Goal: Task Accomplishment & Management: Complete application form

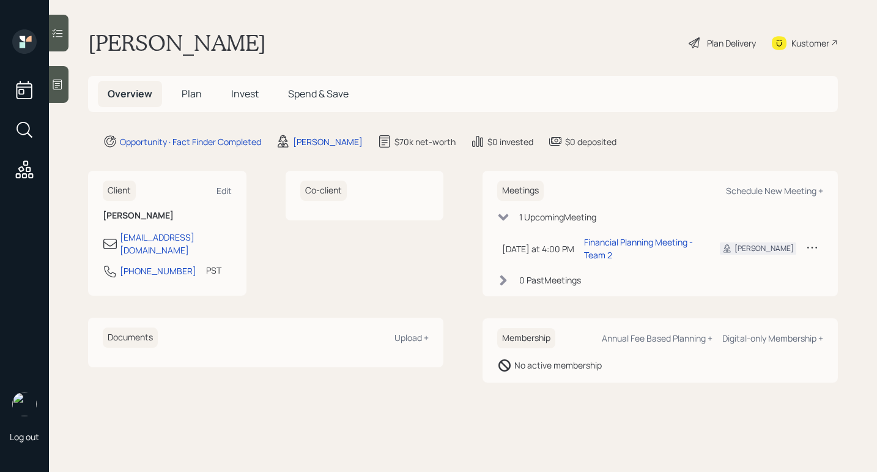
click at [59, 80] on icon at bounding box center [57, 84] width 12 height 12
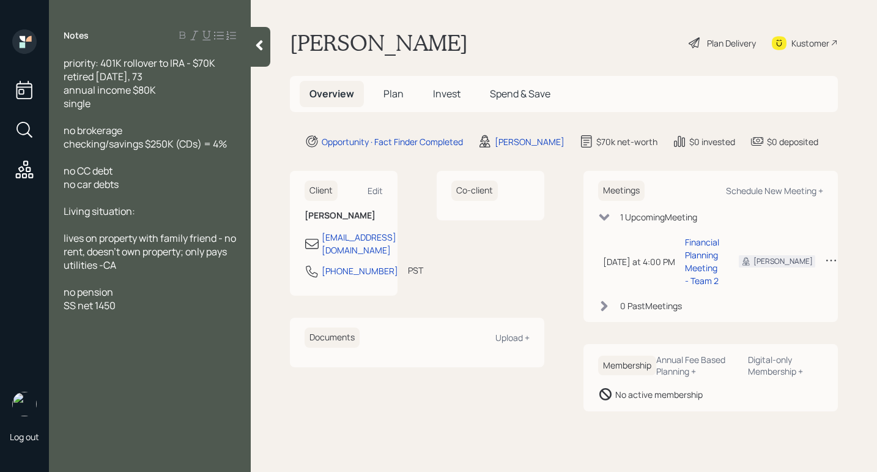
click at [264, 45] on icon at bounding box center [259, 45] width 12 height 12
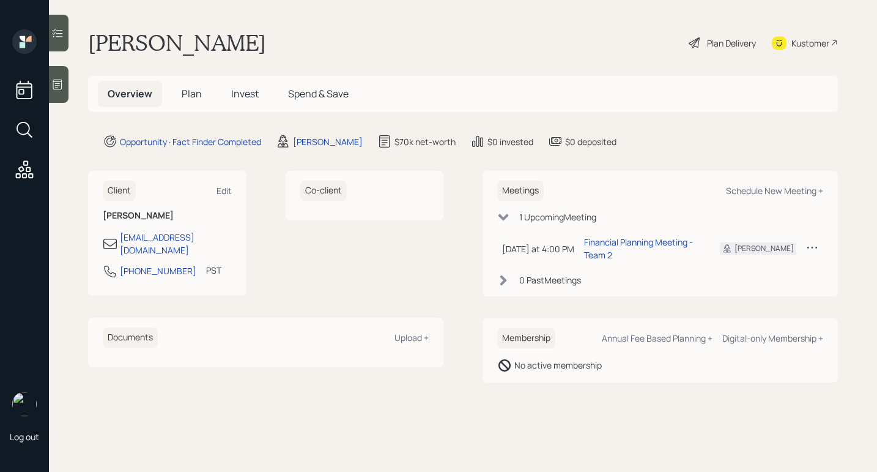
click at [717, 41] on div "Plan Delivery" at bounding box center [731, 43] width 49 height 13
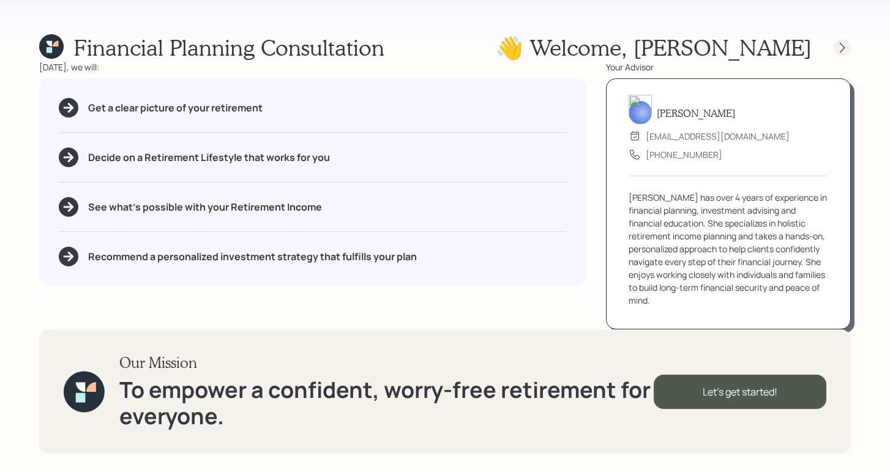
click at [838, 46] on icon at bounding box center [842, 48] width 12 height 12
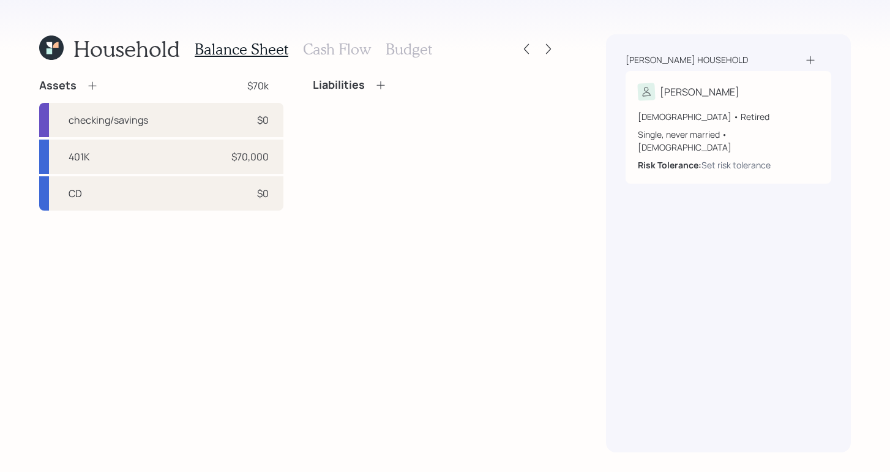
click at [444, 203] on div "Liabilities" at bounding box center [435, 144] width 244 height 132
click at [53, 42] on icon at bounding box center [51, 47] width 24 height 24
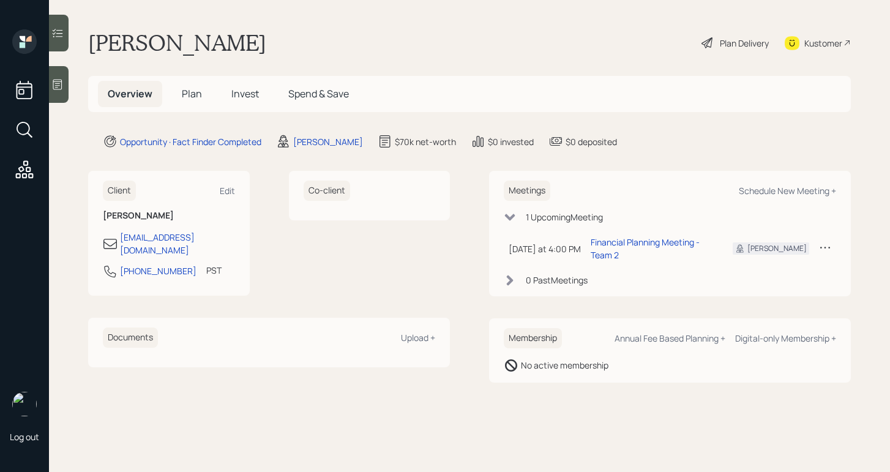
click at [708, 50] on div "Plan Delivery" at bounding box center [735, 42] width 70 height 27
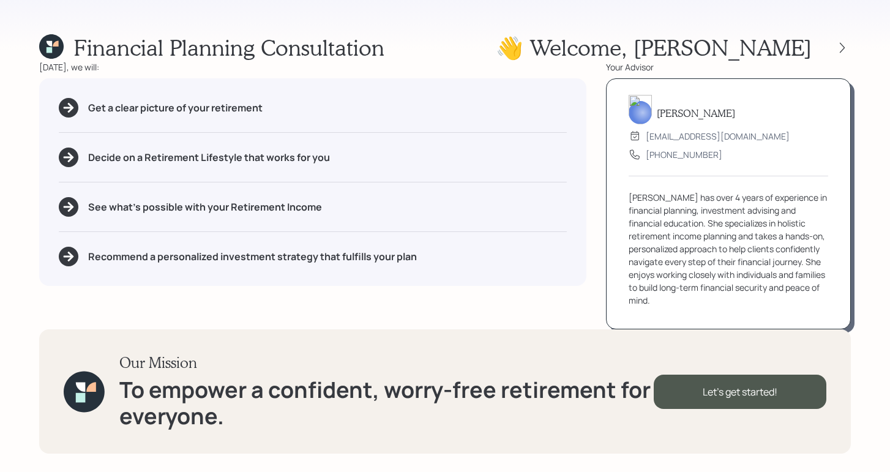
click at [553, 38] on div "Financial Planning Consultation 👋 Welcome , Paul" at bounding box center [444, 47] width 811 height 26
click at [838, 45] on icon at bounding box center [842, 48] width 12 height 12
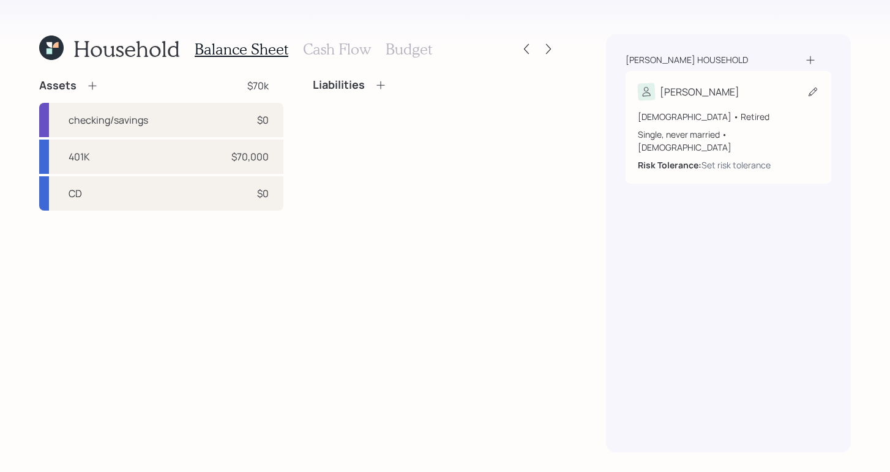
click at [796, 115] on div "73 years old • Retired" at bounding box center [728, 116] width 181 height 13
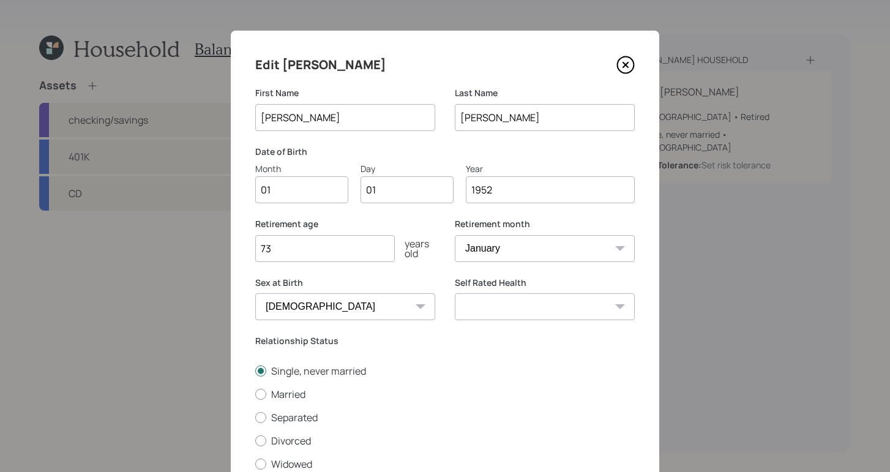
click at [320, 196] on input "01" at bounding box center [301, 189] width 93 height 27
type input "0"
type input "04"
type input "07"
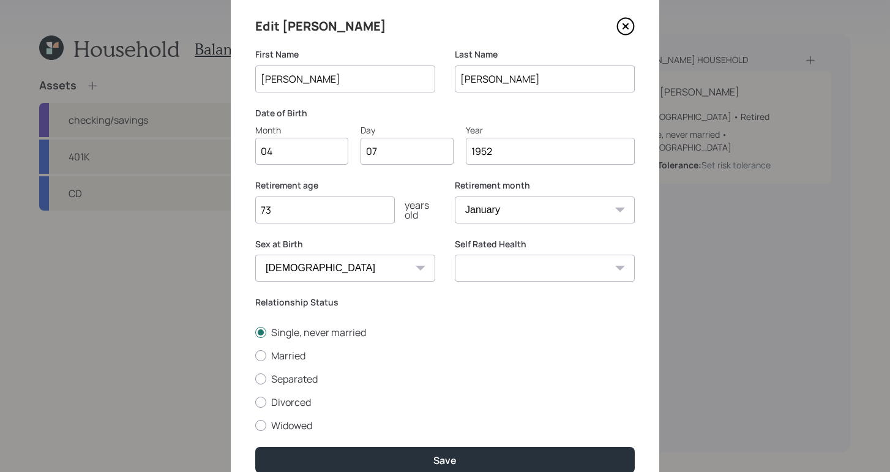
scroll to position [95, 0]
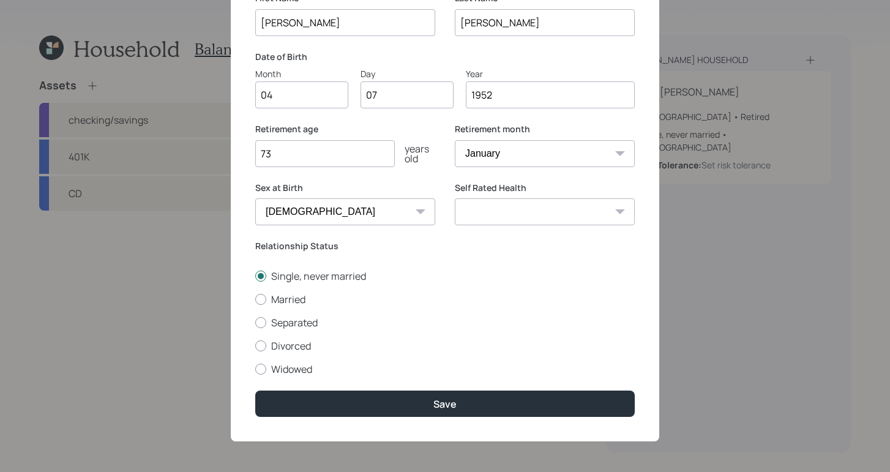
click at [517, 154] on select "January February March April May June July August September October November De…" at bounding box center [545, 153] width 180 height 27
select select "7"
click at [455, 140] on select "January February March April May June July August September October November De…" at bounding box center [545, 153] width 180 height 27
click at [514, 213] on select "Excellent Very Good Good Fair Poor" at bounding box center [545, 211] width 180 height 27
click at [455, 198] on select "Excellent Very Good Good Fair Poor" at bounding box center [545, 211] width 180 height 27
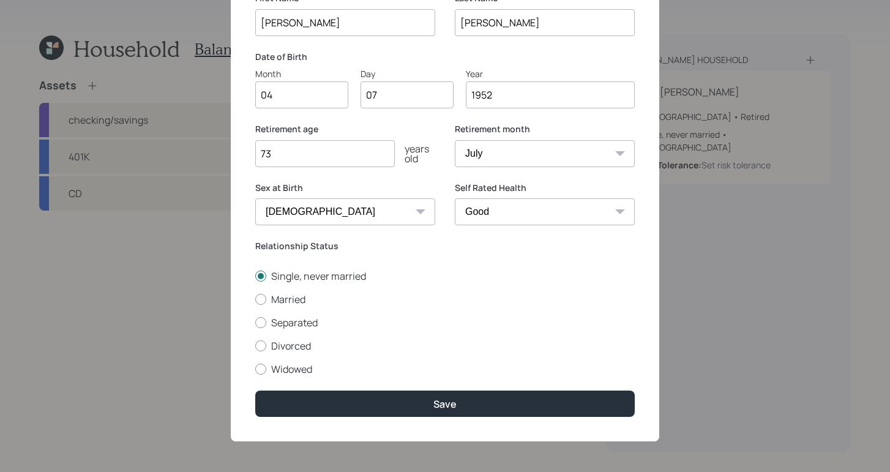
click at [513, 214] on select "Excellent Very Good Good Fair Poor" at bounding box center [545, 211] width 180 height 27
select select "fair"
click at [455, 198] on select "Excellent Very Good Good Fair Poor" at bounding box center [545, 211] width 180 height 27
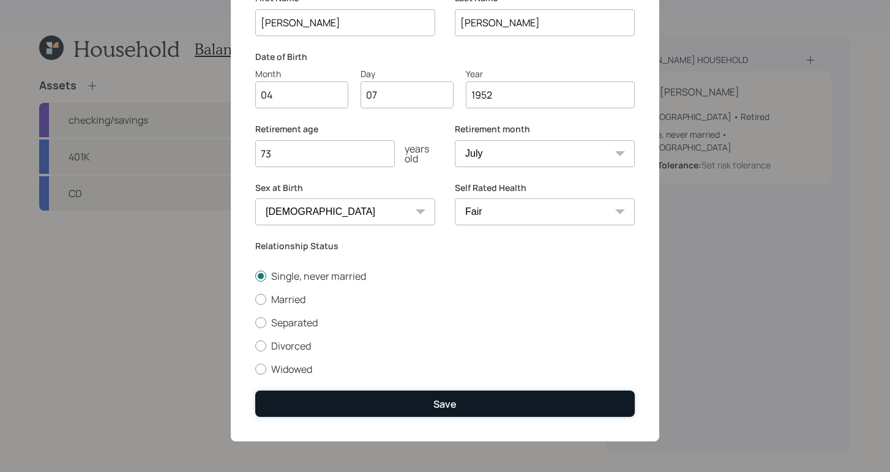
click at [447, 401] on div "Save" at bounding box center [444, 403] width 23 height 13
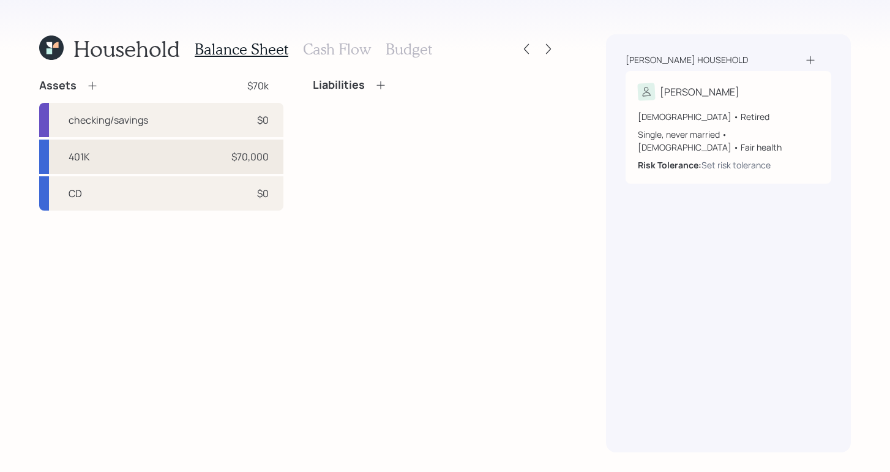
click at [187, 154] on div "401K $70,000" at bounding box center [161, 156] width 244 height 34
select select "company_sponsored"
select select "balanced"
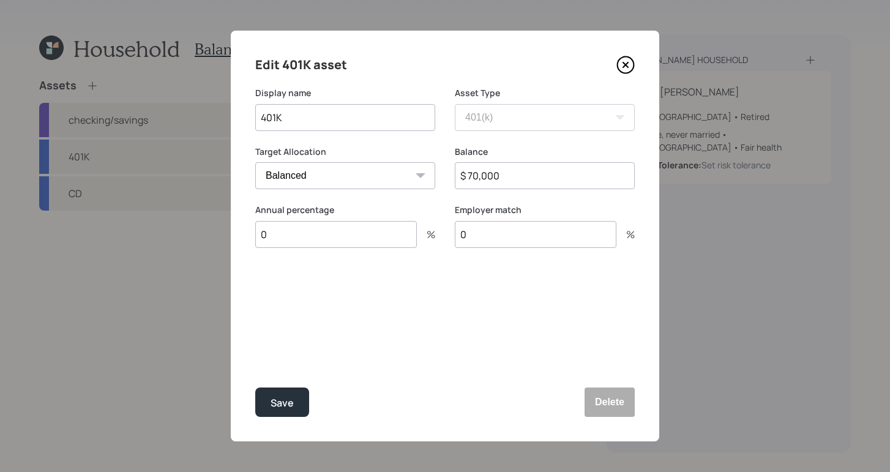
drag, startPoint x: 540, startPoint y: 172, endPoint x: 445, endPoint y: 162, distance: 95.4
click at [445, 162] on div "Target Allocation Cash Conservative Balanced Aggressive Balance $ 70,000" at bounding box center [444, 175] width 379 height 59
click at [429, 327] on div "Edit 401K asset Display name 401K Asset Type SEP IRA IRA Roth IRA 401(k) Roth 4…" at bounding box center [445, 236] width 428 height 411
click at [301, 411] on button "Save" at bounding box center [282, 401] width 54 height 29
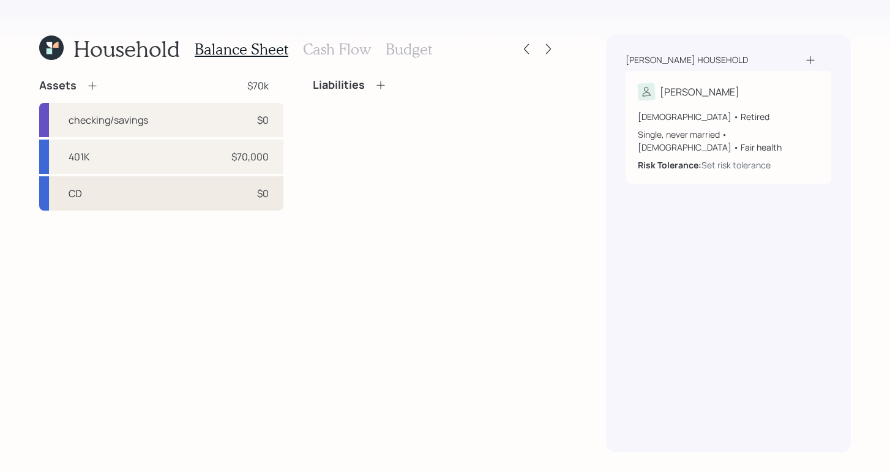
click at [170, 194] on div "CD $0" at bounding box center [161, 193] width 244 height 34
select select "taxable"
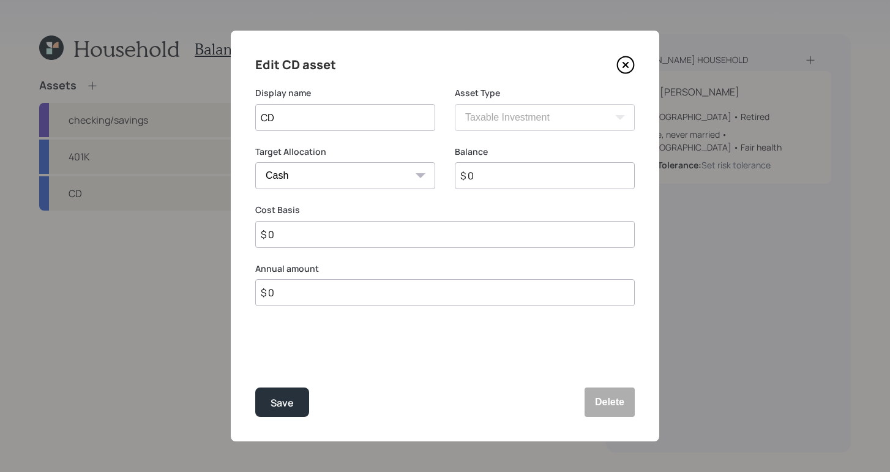
click at [522, 177] on input "$ 0" at bounding box center [545, 175] width 180 height 27
type input "$"
type input "$ 2"
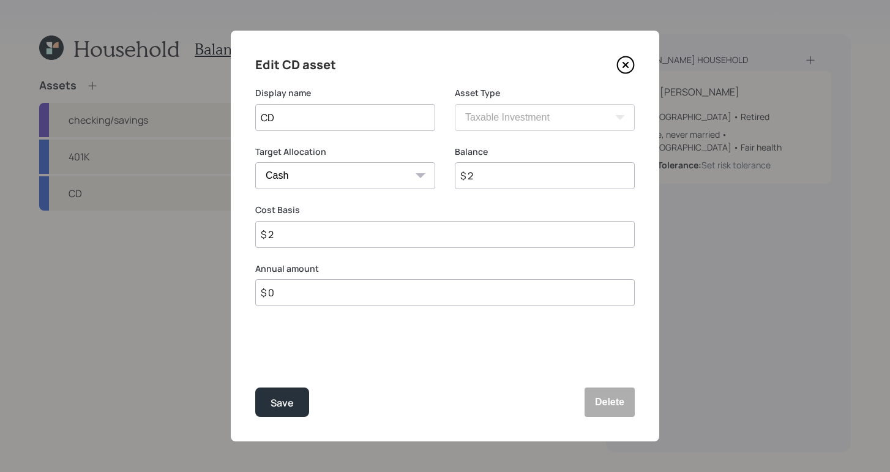
type input "$ 22"
type input "$ 224"
type input "$ 22"
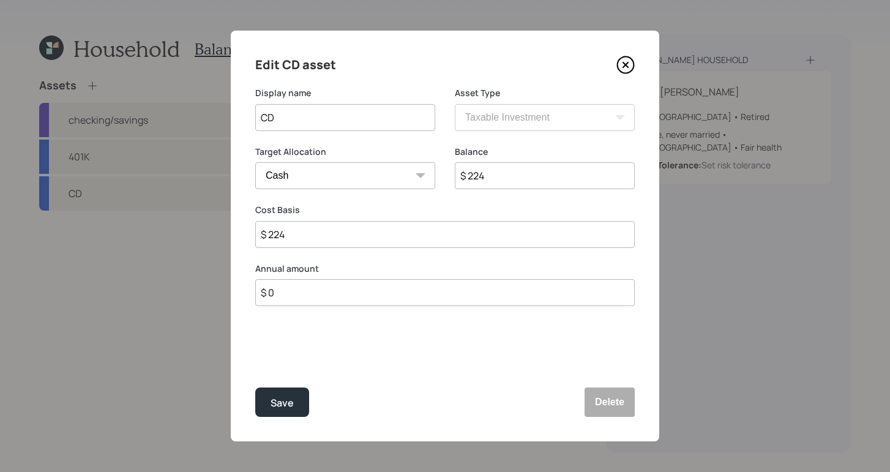
type input "$ 22"
type input "$ 225"
type input "$ 2,250"
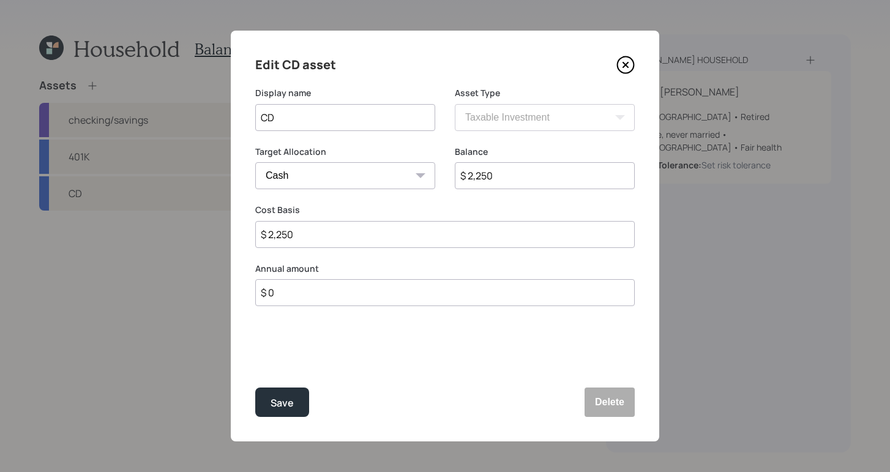
type input "$ 22,500"
type input "$ 225,000"
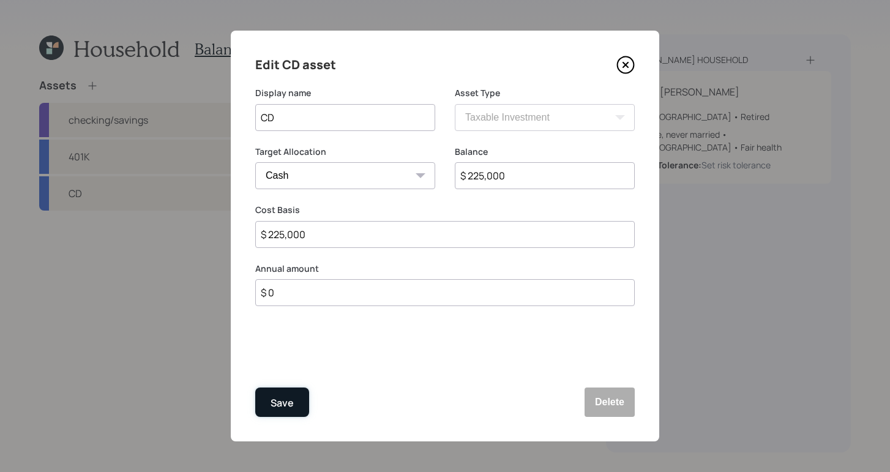
click at [278, 409] on div "Save" at bounding box center [281, 403] width 23 height 17
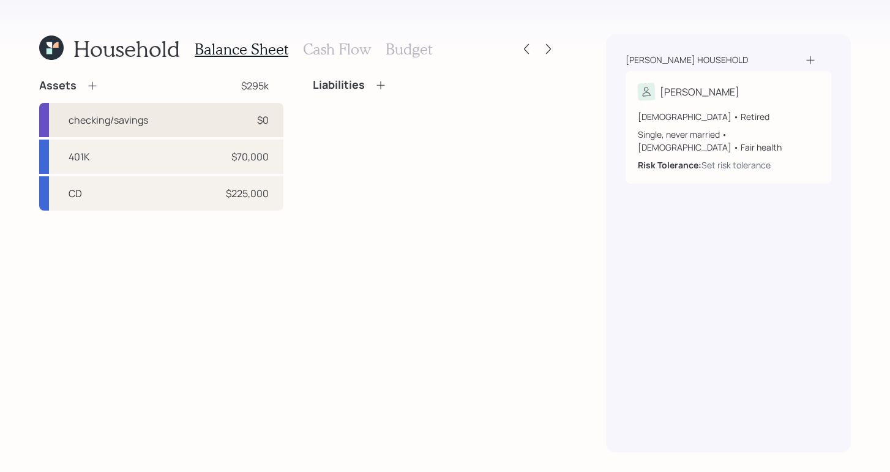
drag, startPoint x: 179, startPoint y: 122, endPoint x: 184, endPoint y: 117, distance: 7.0
click at [180, 122] on div "checking/savings $0" at bounding box center [161, 120] width 244 height 34
select select "cash"
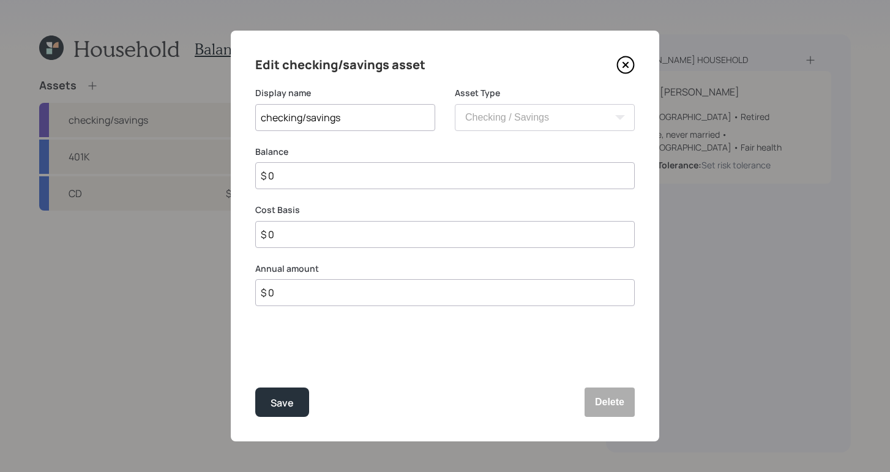
click at [508, 176] on input "$ 0" at bounding box center [444, 175] width 379 height 27
type input "$"
type input "$ 6"
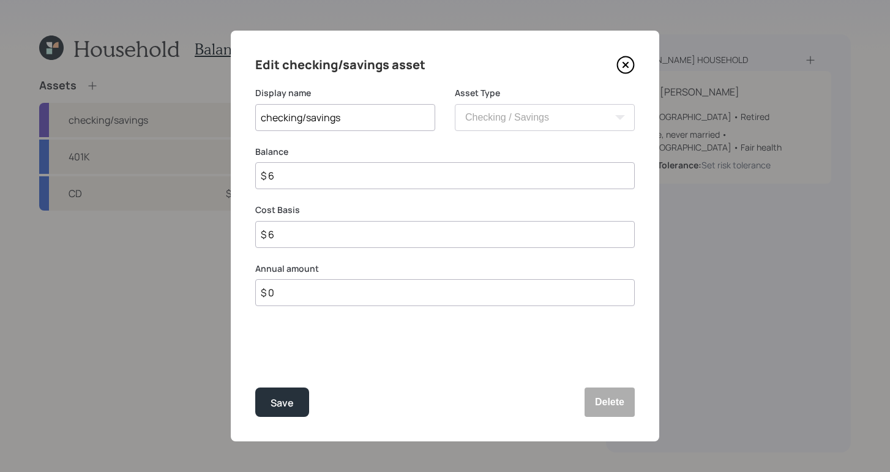
type input "$ 65"
type input "$ 650"
type input "$ 6,500"
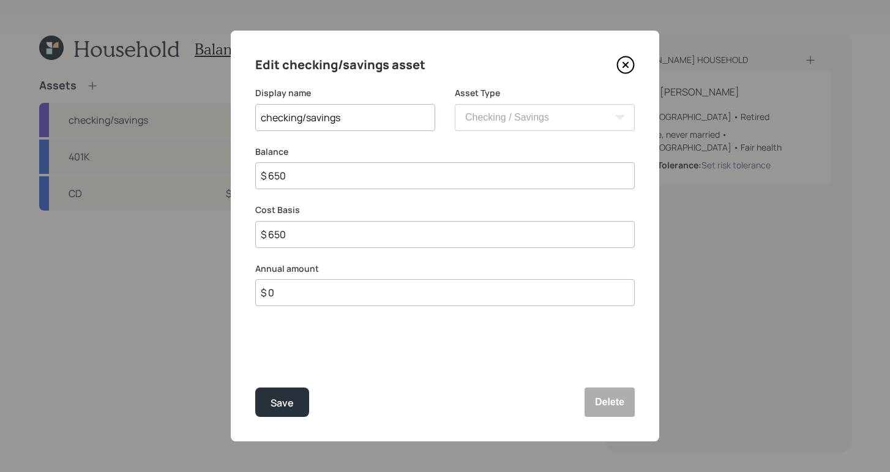
type input "$ 6,500"
type input "$ 65,000"
drag, startPoint x: 284, startPoint y: 399, endPoint x: 272, endPoint y: 392, distance: 13.7
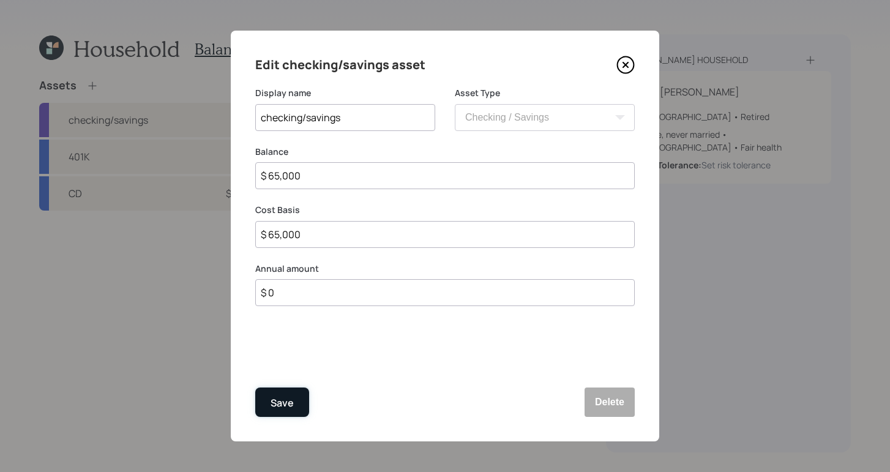
click at [284, 400] on div "Save" at bounding box center [281, 403] width 23 height 17
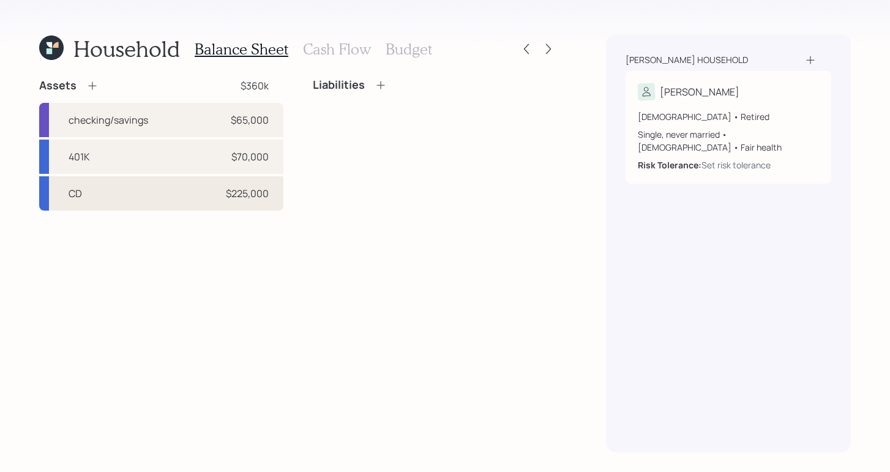
click at [148, 197] on div "CD $225,000" at bounding box center [161, 193] width 244 height 34
select select "taxable"
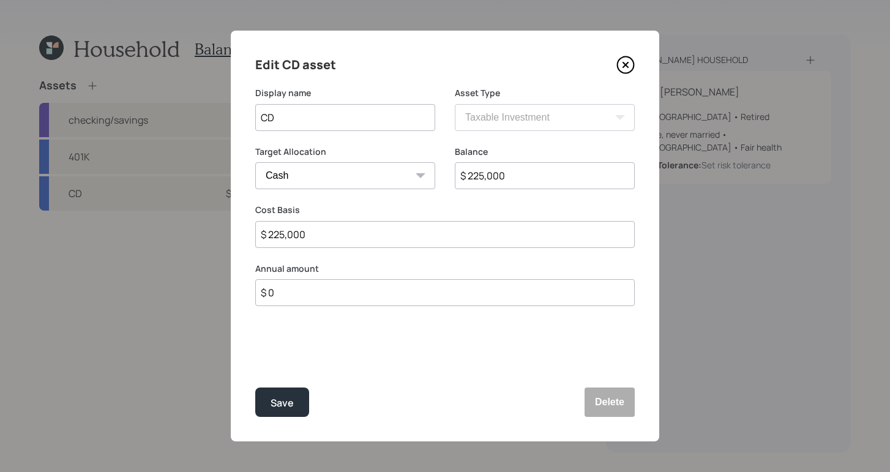
click at [624, 61] on icon at bounding box center [625, 65] width 18 height 18
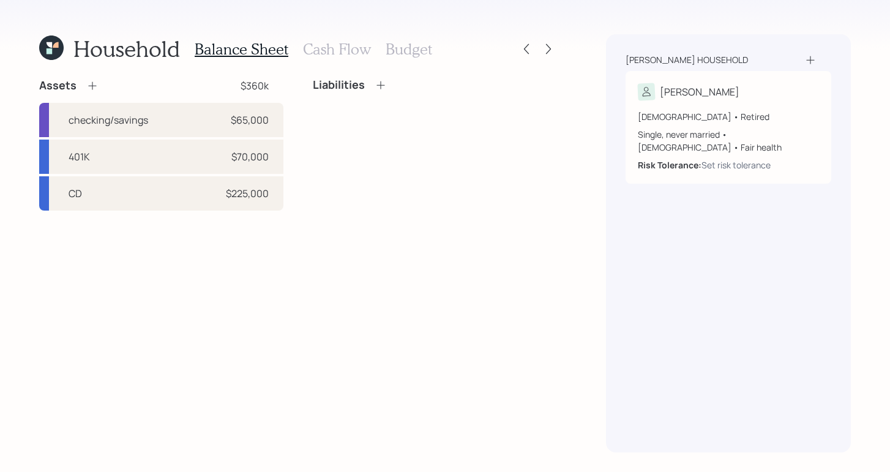
click at [316, 45] on h3 "Cash Flow" at bounding box center [337, 49] width 68 height 18
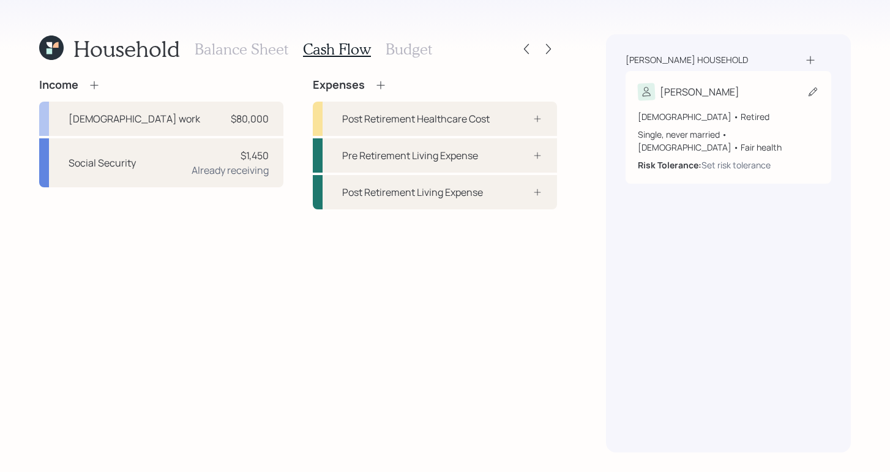
click at [770, 113] on div "73 years old • Retired" at bounding box center [728, 116] width 181 height 13
select select "7"
select select "fair"
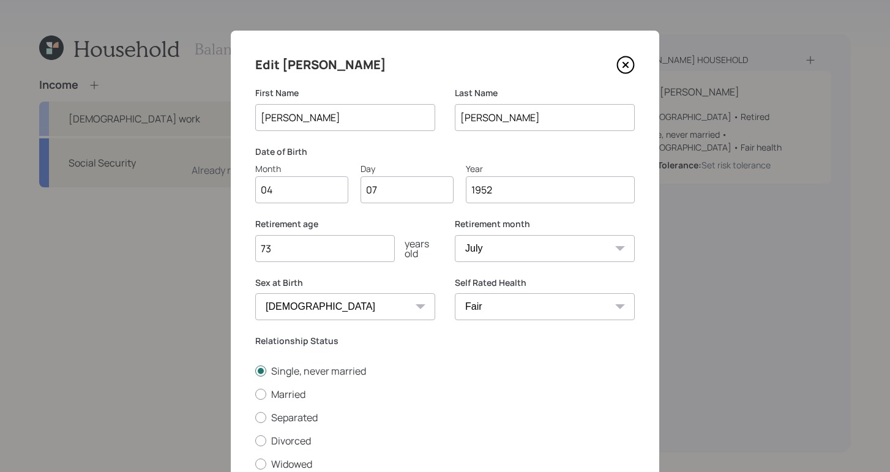
click at [549, 255] on select "January February March April May June July August September October November De…" at bounding box center [545, 248] width 180 height 27
select select "8"
click at [455, 235] on select "January February March April May June July August September October November De…" at bounding box center [545, 248] width 180 height 27
click at [534, 388] on label "Married" at bounding box center [444, 393] width 379 height 13
click at [255, 393] on input "Married" at bounding box center [255, 393] width 1 height 1
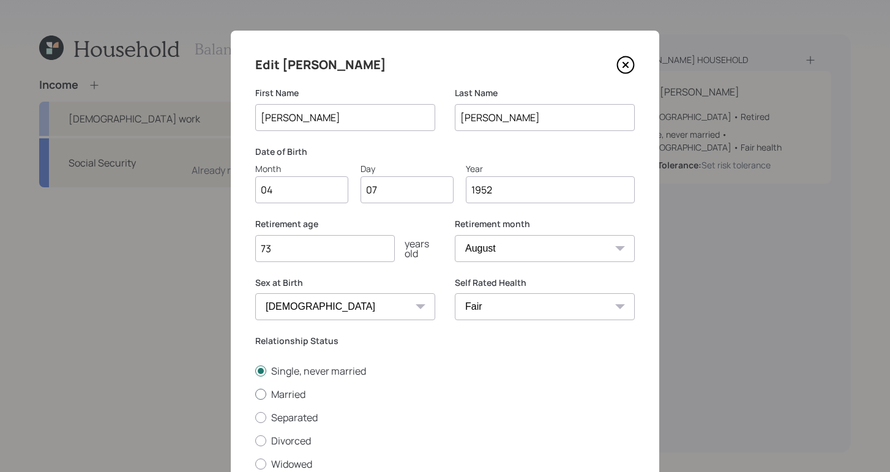
radio input "true"
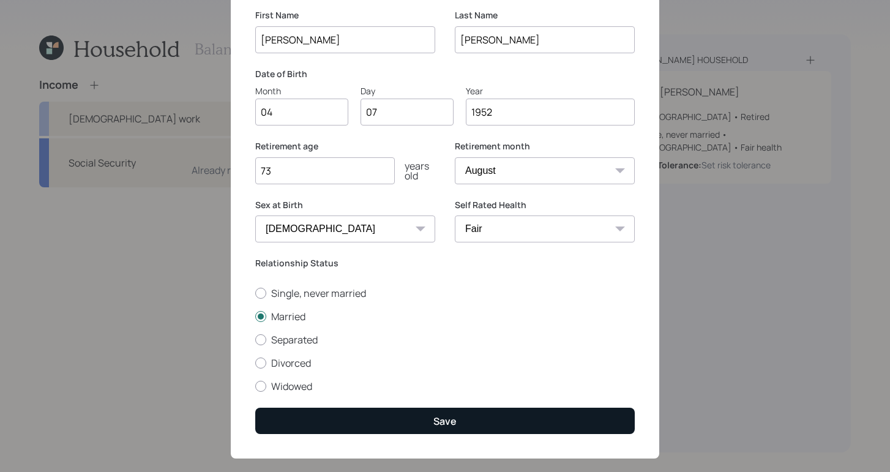
scroll to position [95, 0]
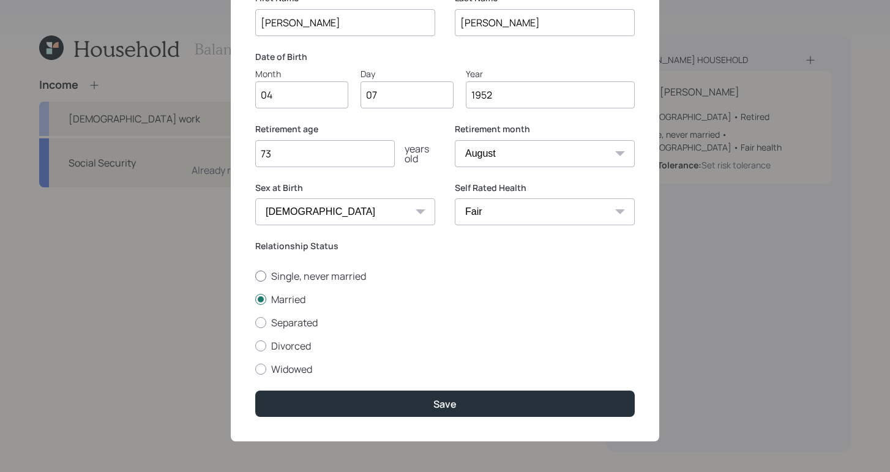
click at [258, 280] on label "Single, never married" at bounding box center [444, 275] width 379 height 13
click at [255, 276] on input "Single, never married" at bounding box center [255, 275] width 1 height 1
radio input "true"
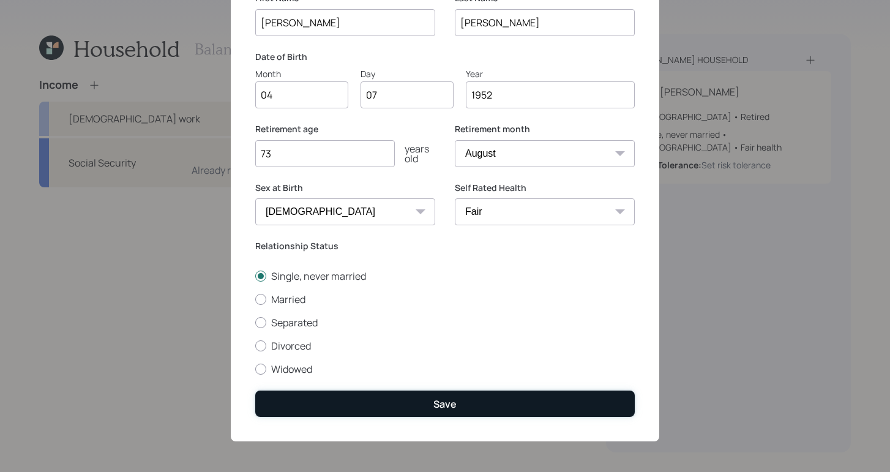
click at [465, 409] on button "Save" at bounding box center [444, 403] width 379 height 26
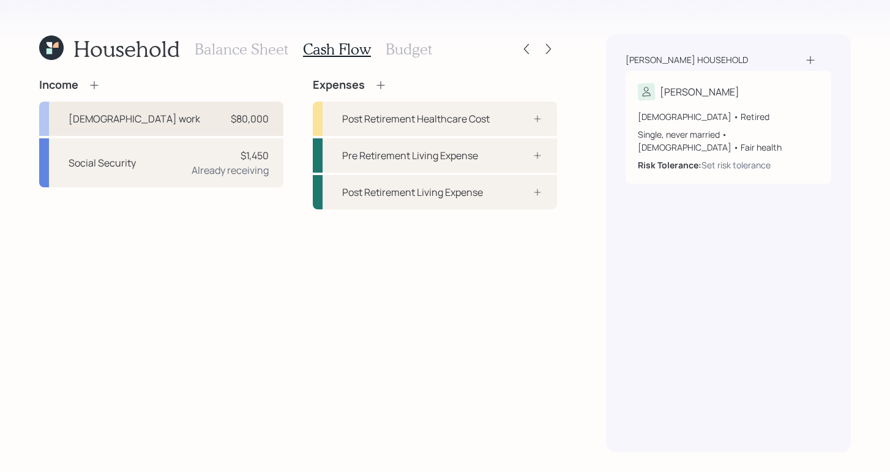
click at [162, 121] on div "Full-time work $80,000" at bounding box center [161, 119] width 244 height 34
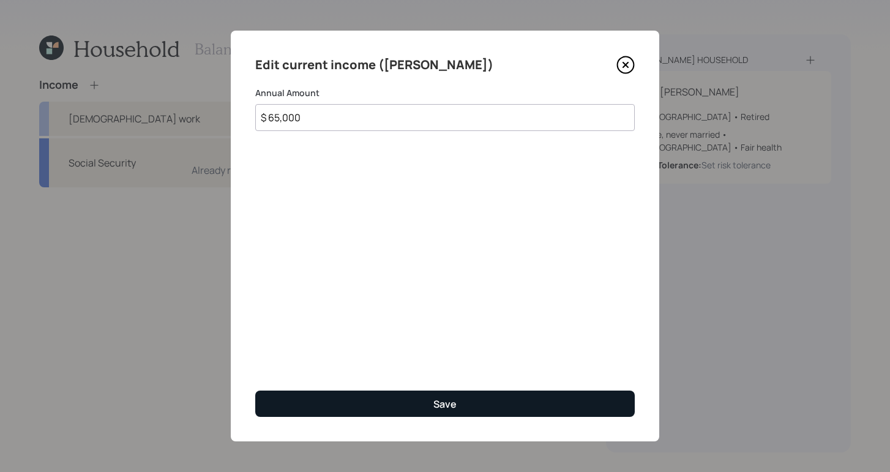
type input "$ 65,000"
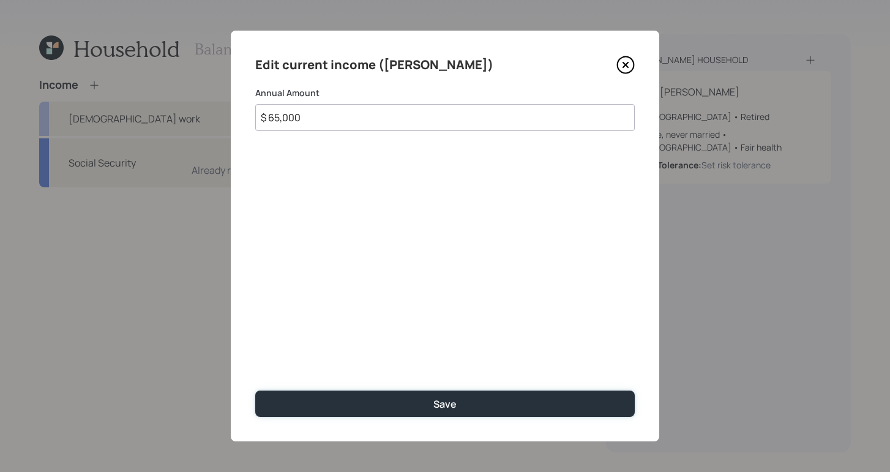
drag, startPoint x: 493, startPoint y: 411, endPoint x: 449, endPoint y: 428, distance: 46.9
click at [493, 411] on button "Save" at bounding box center [444, 403] width 379 height 26
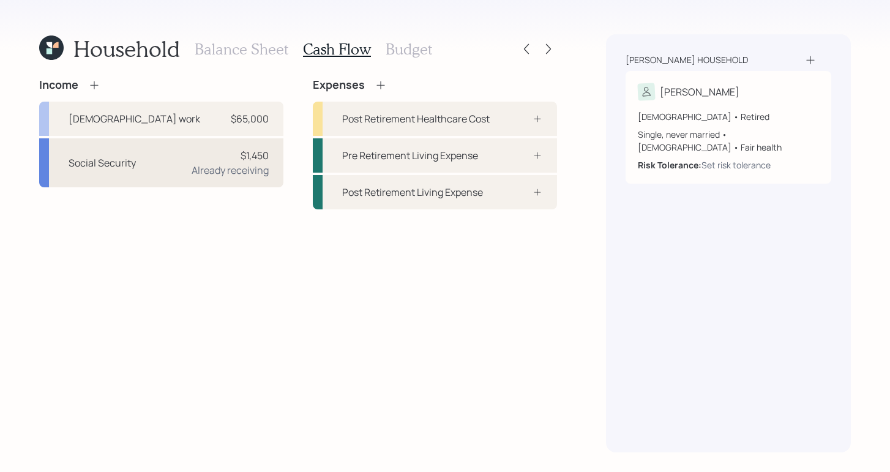
click at [184, 165] on div "Social Security $1,450 Already receiving" at bounding box center [161, 162] width 244 height 49
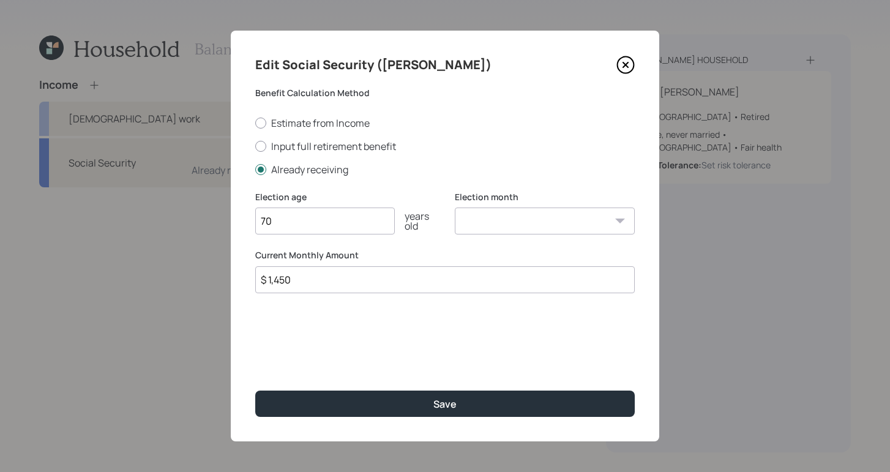
click at [337, 281] on input "$ 1,450" at bounding box center [444, 279] width 379 height 27
type input "$ 1,643"
click at [346, 325] on div "Edit Social Security (Paul) Benefit Calculation Method Estimate from Income Inp…" at bounding box center [445, 236] width 428 height 411
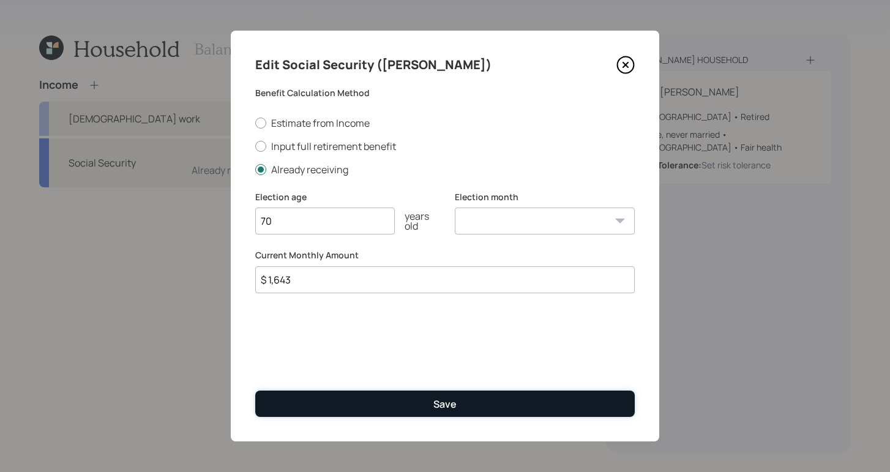
click at [434, 402] on div "Save" at bounding box center [444, 403] width 23 height 13
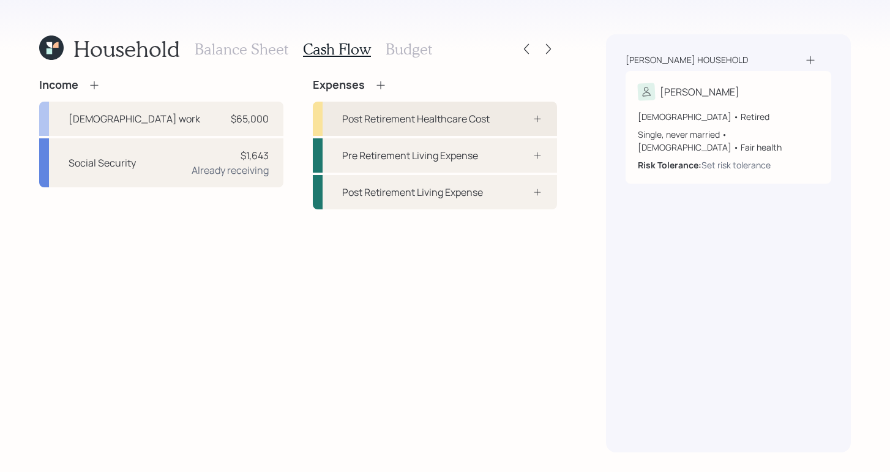
click at [447, 113] on div "Post Retirement Healthcare Cost" at bounding box center [415, 118] width 147 height 15
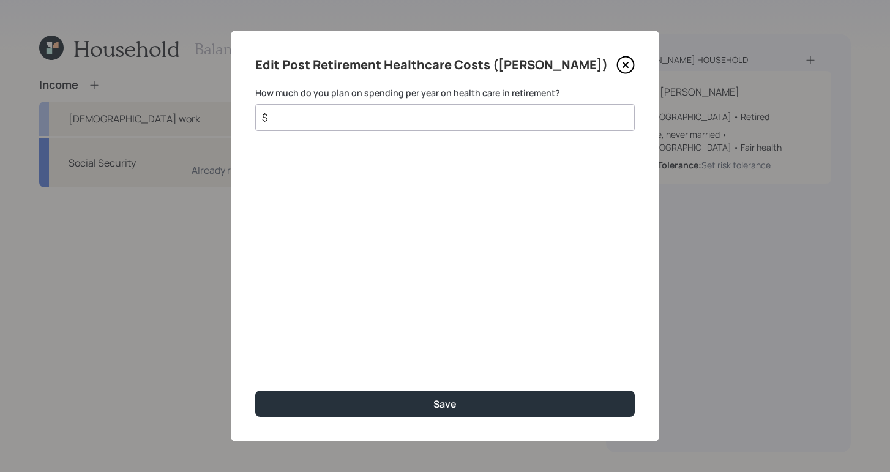
click at [335, 114] on input "$" at bounding box center [440, 117] width 359 height 15
drag, startPoint x: 474, startPoint y: 405, endPoint x: 379, endPoint y: 344, distance: 112.0
click at [474, 406] on button "Save" at bounding box center [444, 403] width 379 height 26
click at [623, 67] on icon at bounding box center [625, 64] width 5 height 5
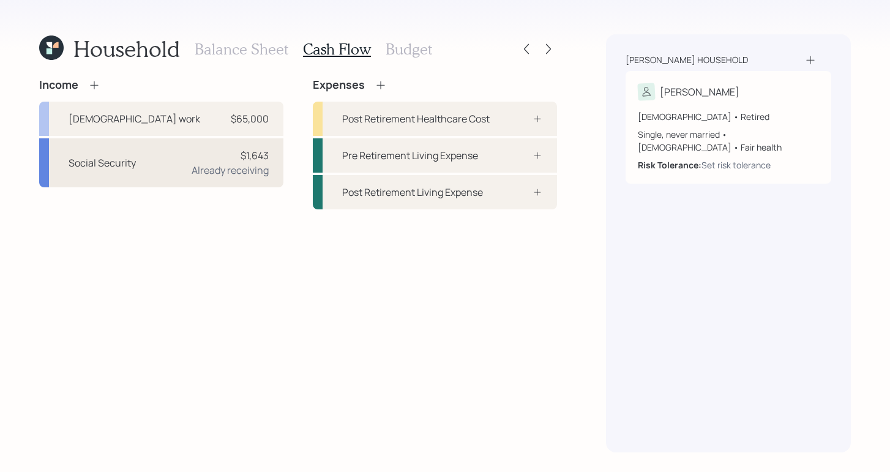
click at [178, 168] on div "Social Security $1,643 Already receiving" at bounding box center [161, 162] width 244 height 49
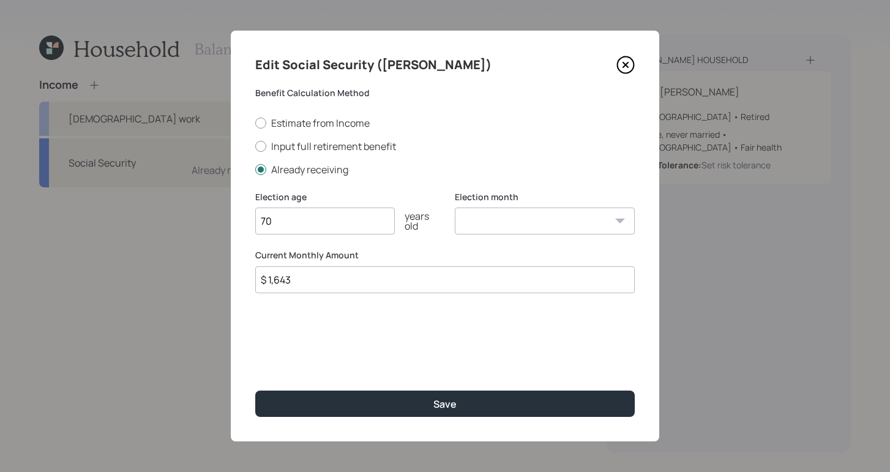
click at [346, 273] on input "$ 1,643" at bounding box center [444, 279] width 379 height 27
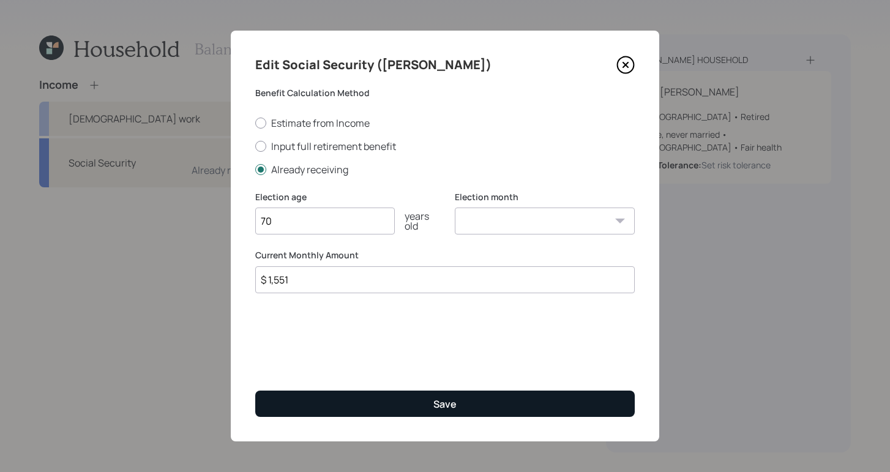
type input "$ 1,551"
click at [533, 408] on button "Save" at bounding box center [444, 403] width 379 height 26
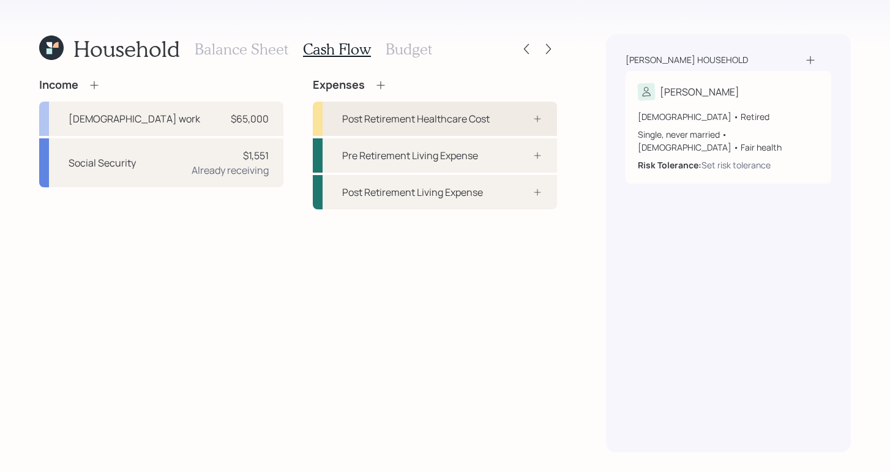
click at [406, 122] on div "Post Retirement Healthcare Cost" at bounding box center [415, 118] width 147 height 15
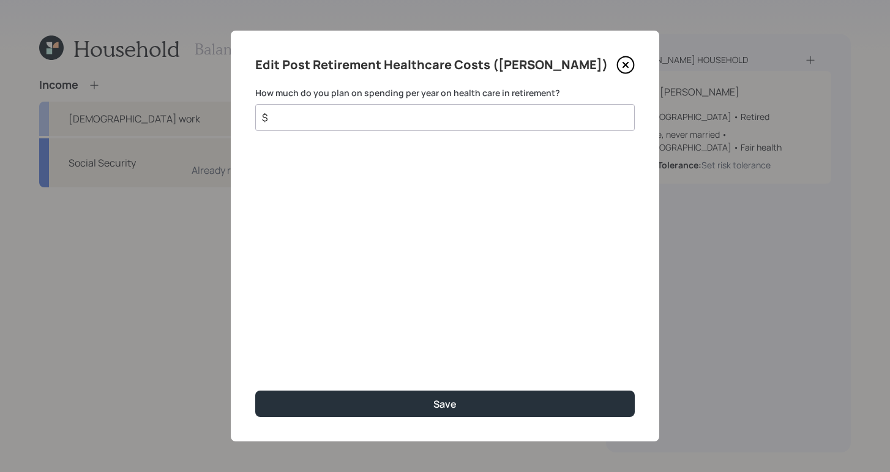
click at [322, 121] on input "$" at bounding box center [440, 117] width 359 height 15
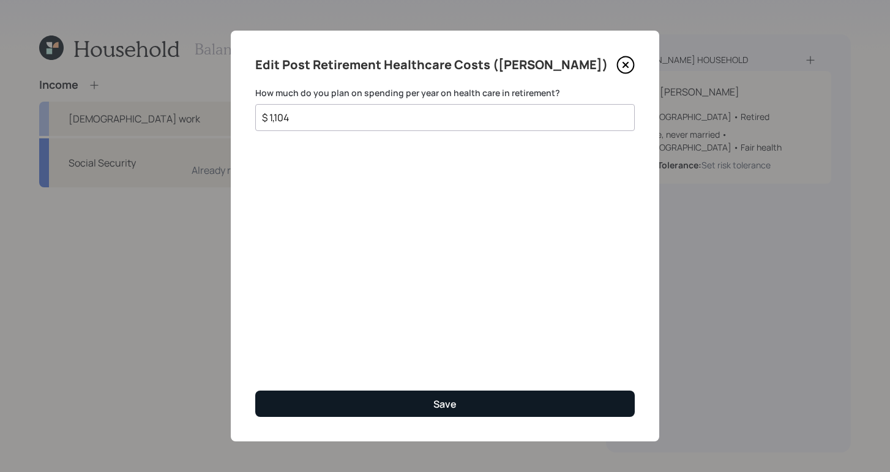
type input "$ 1,104"
click at [441, 401] on div "Save" at bounding box center [444, 403] width 23 height 13
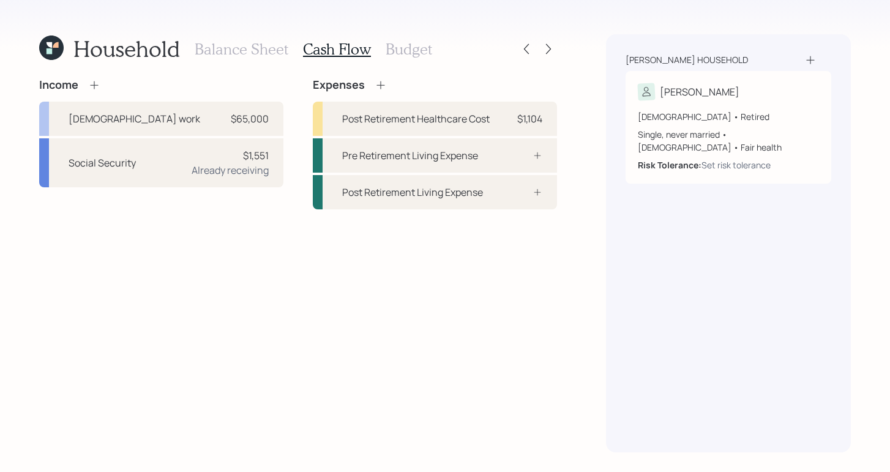
click at [406, 48] on h3 "Budget" at bounding box center [408, 49] width 46 height 18
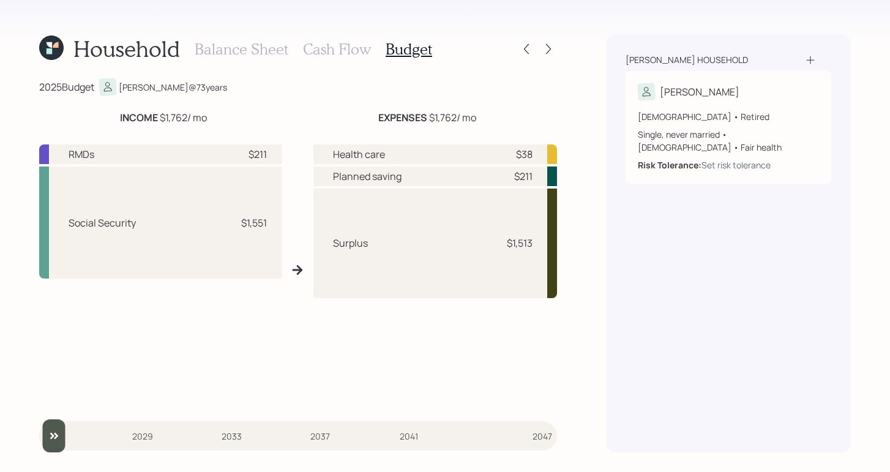
click at [329, 42] on h3 "Cash Flow" at bounding box center [337, 49] width 68 height 18
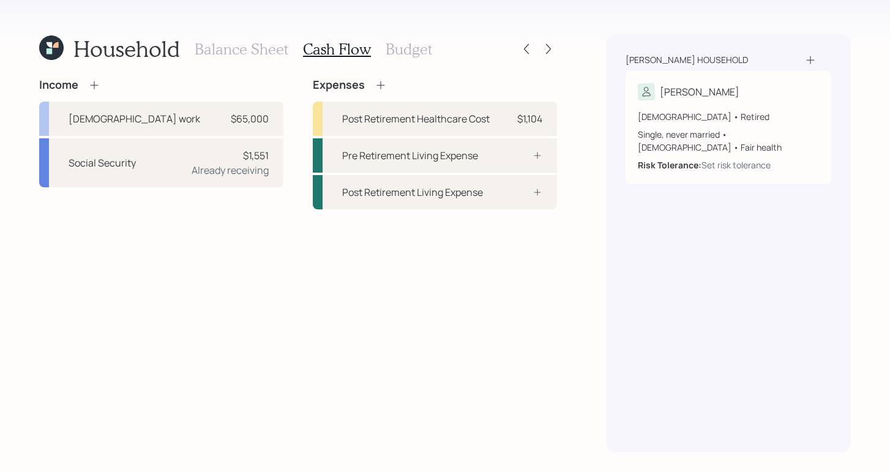
click at [547, 341] on div "Income Full-time work $65,000 Social Security $1,551 Already receiving Expenses…" at bounding box center [298, 265] width 518 height 374
click at [413, 52] on h3 "Budget" at bounding box center [408, 49] width 46 height 18
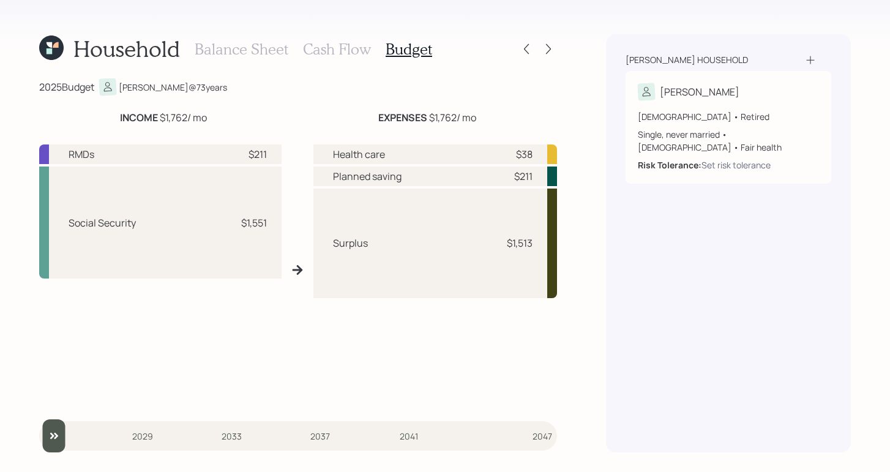
click at [318, 54] on h3 "Cash Flow" at bounding box center [337, 49] width 68 height 18
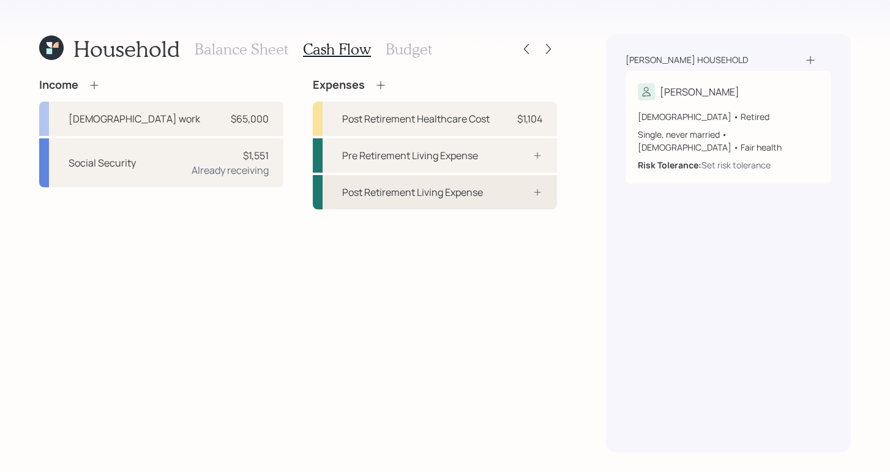
click at [498, 204] on div "Post Retirement Living Expense" at bounding box center [435, 192] width 244 height 34
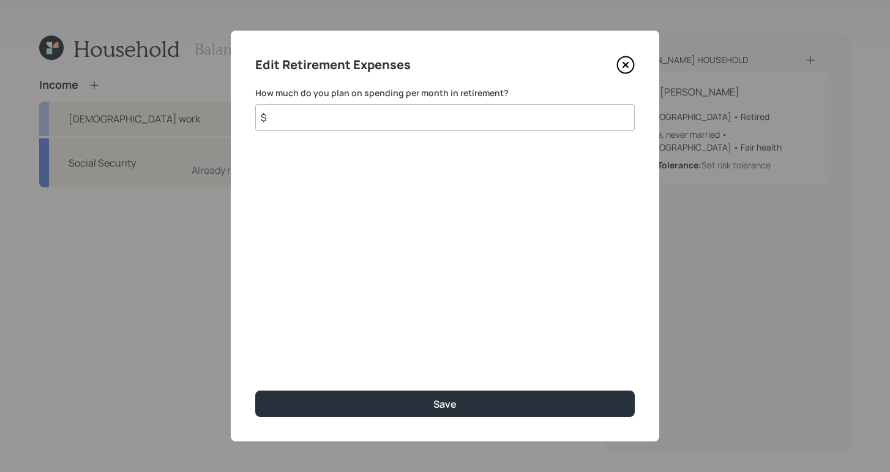
click at [434, 123] on input "$" at bounding box center [444, 117] width 379 height 27
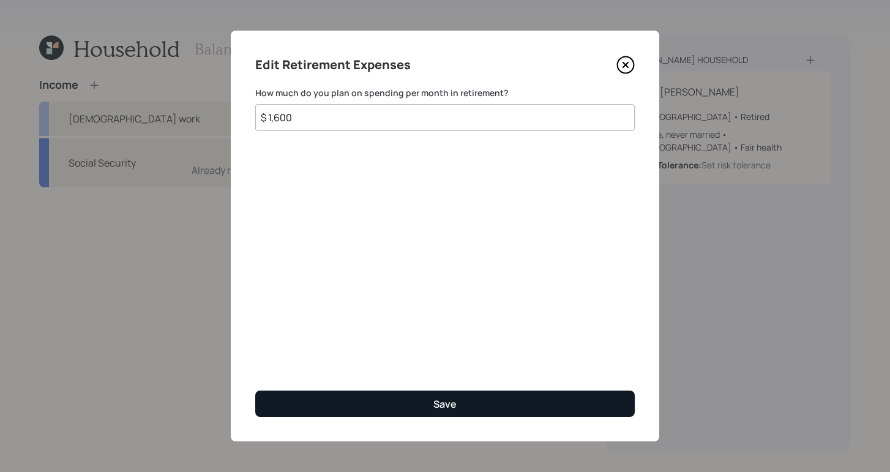
type input "$ 1,600"
click at [466, 402] on button "Save" at bounding box center [444, 403] width 379 height 26
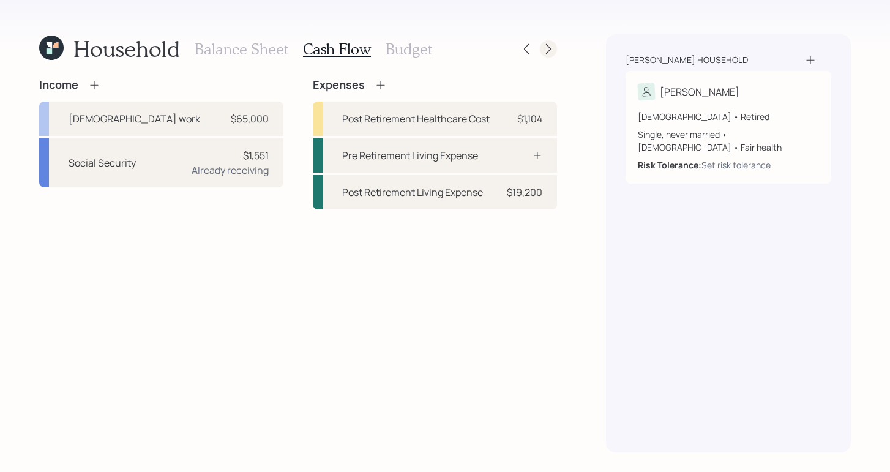
click at [547, 42] on div at bounding box center [548, 48] width 17 height 17
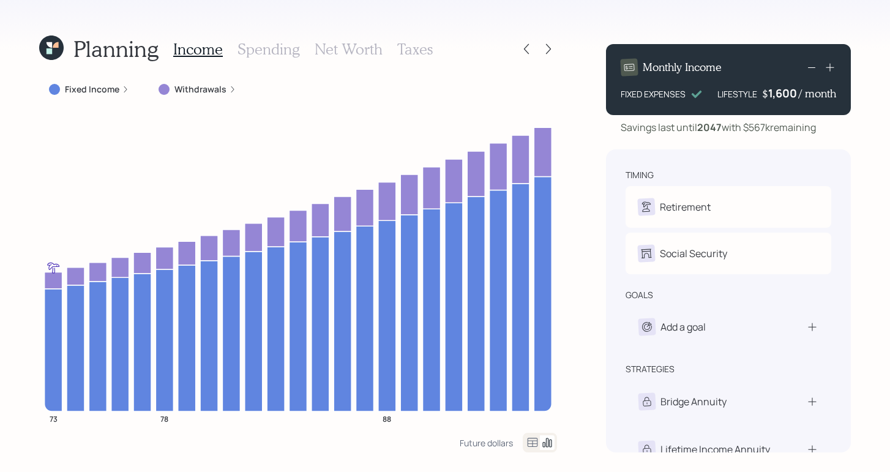
click at [122, 89] on icon at bounding box center [125, 89] width 7 height 7
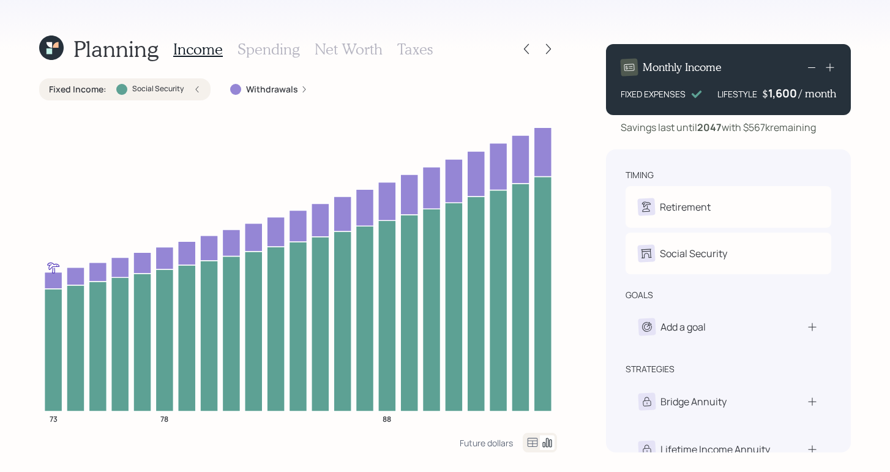
click at [300, 86] on icon at bounding box center [303, 89] width 7 height 7
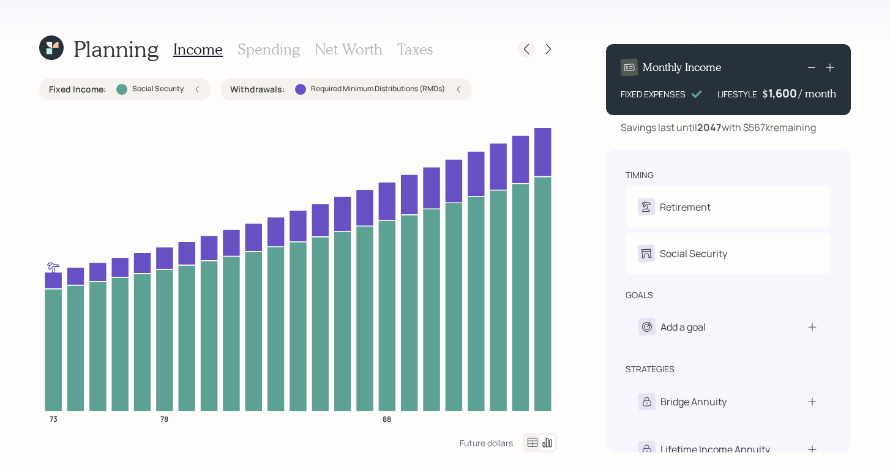
click at [527, 48] on icon at bounding box center [526, 49] width 12 height 12
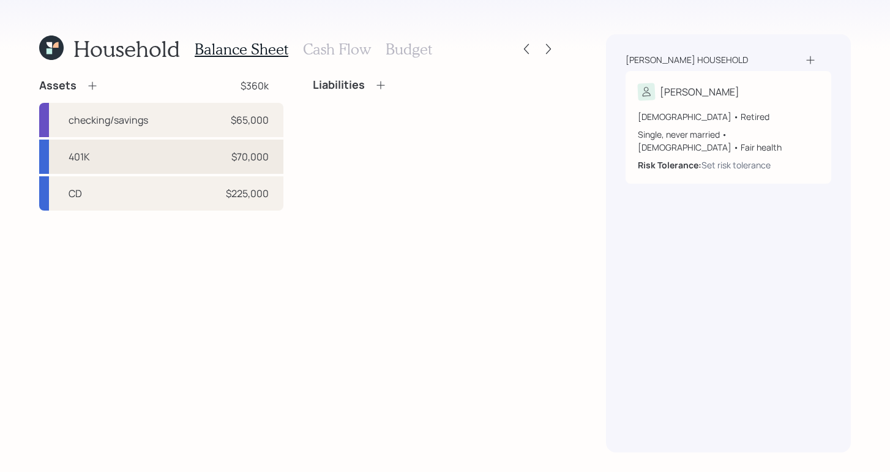
click at [226, 158] on div "401K $70,000" at bounding box center [161, 156] width 244 height 34
select select "company_sponsored"
select select "balanced"
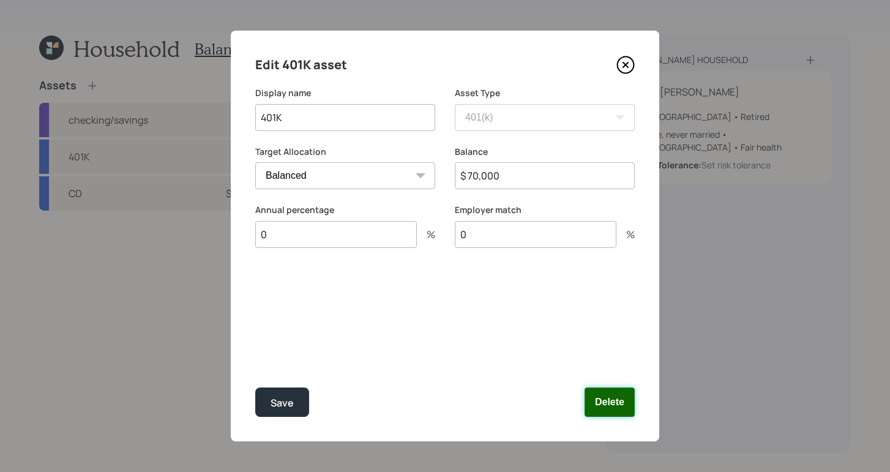
click at [617, 395] on button "Delete" at bounding box center [609, 401] width 50 height 29
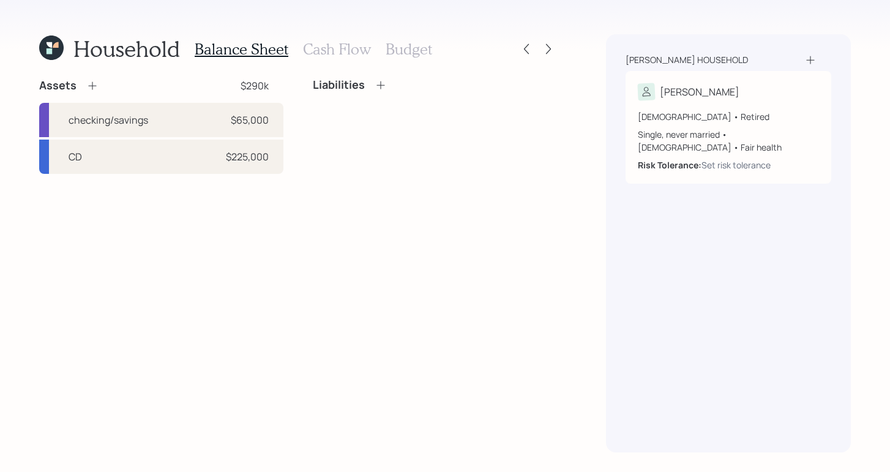
click at [86, 83] on icon at bounding box center [92, 86] width 12 height 12
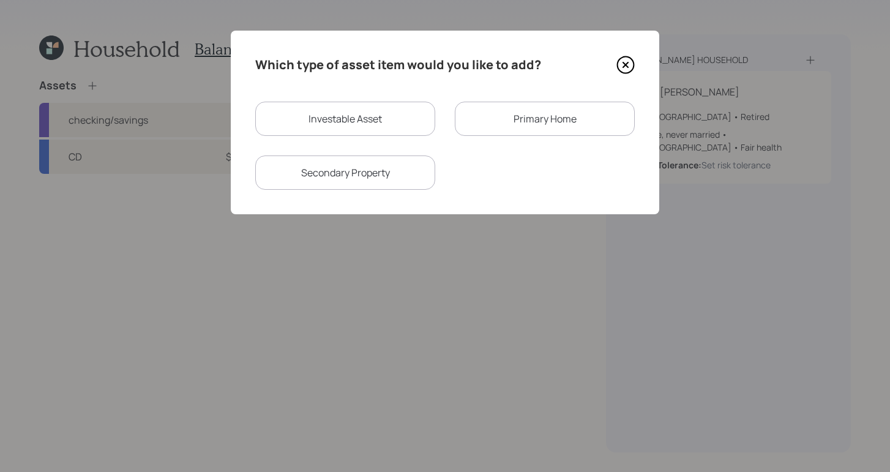
click at [354, 111] on div "Investable Asset" at bounding box center [345, 119] width 180 height 34
select select "taxable"
select select "balanced"
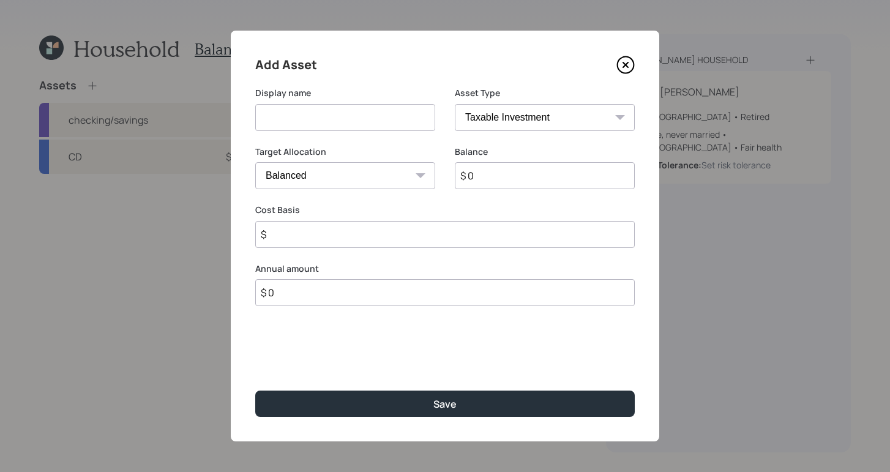
click at [374, 106] on input at bounding box center [345, 117] width 180 height 27
type input "[PERSON_NAME] 401K"
click at [501, 110] on select "SEP IRA IRA Roth IRA 401(k) Roth 401(k) 403(b) Roth 403(b) 457(b) Roth 457(b) H…" at bounding box center [545, 117] width 180 height 27
select select "roth_401k"
click at [455, 104] on select "SEP IRA IRA Roth IRA 401(k) Roth 401(k) 403(b) Roth 403(b) 457(b) Roth 457(b) H…" at bounding box center [545, 117] width 180 height 27
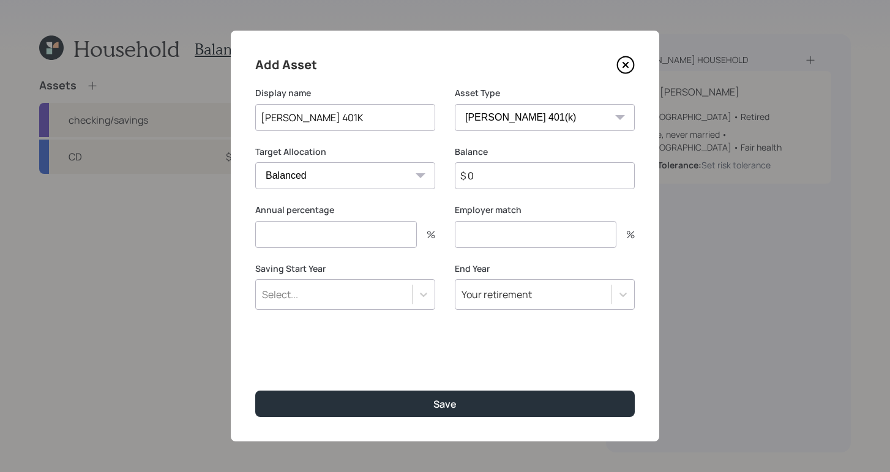
click at [497, 180] on input "$ 0" at bounding box center [545, 175] width 180 height 27
click at [311, 226] on input "number" at bounding box center [336, 234] width 162 height 27
type input "0"
click at [525, 243] on input "number" at bounding box center [536, 234] width 162 height 27
type input "0"
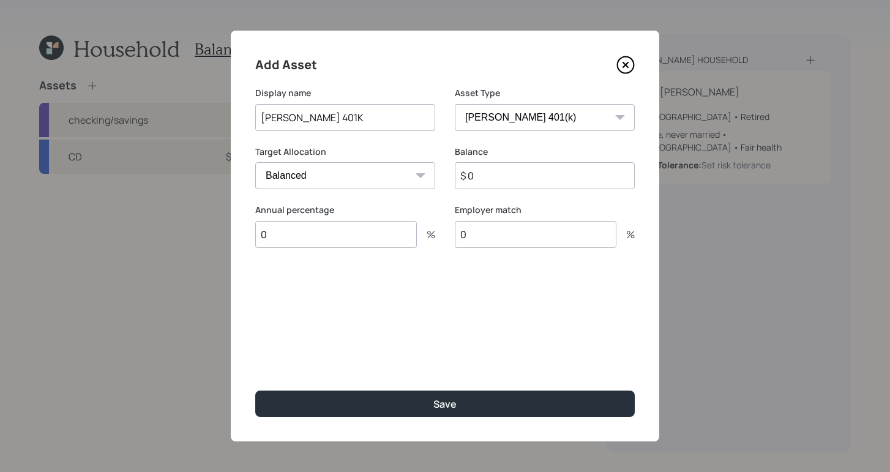
click at [491, 182] on input "$ 0" at bounding box center [545, 175] width 180 height 27
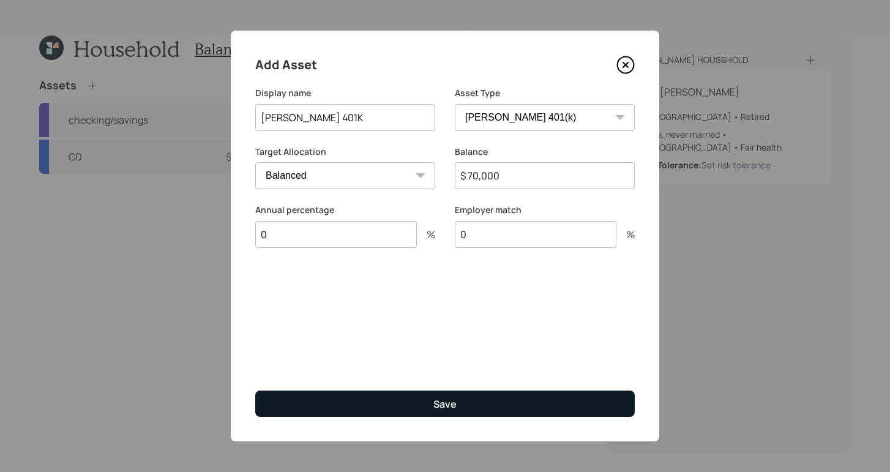
type input "$ 70,000"
click at [465, 403] on button "Save" at bounding box center [444, 403] width 379 height 26
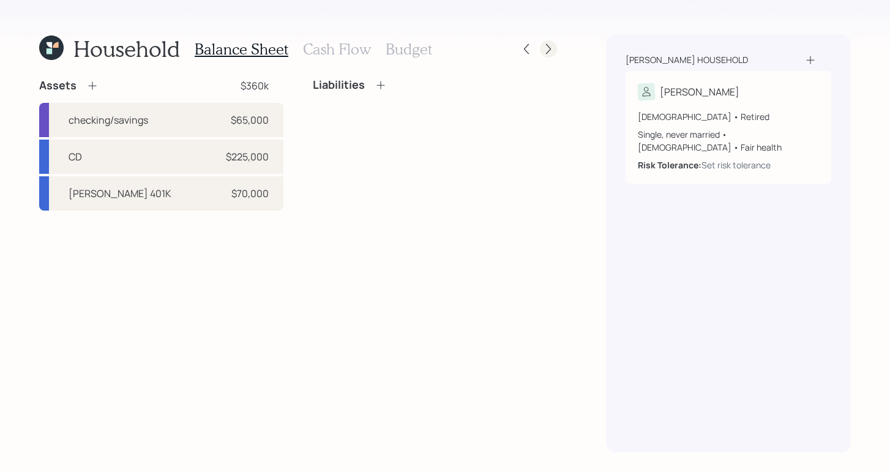
click at [546, 56] on div at bounding box center [548, 48] width 17 height 17
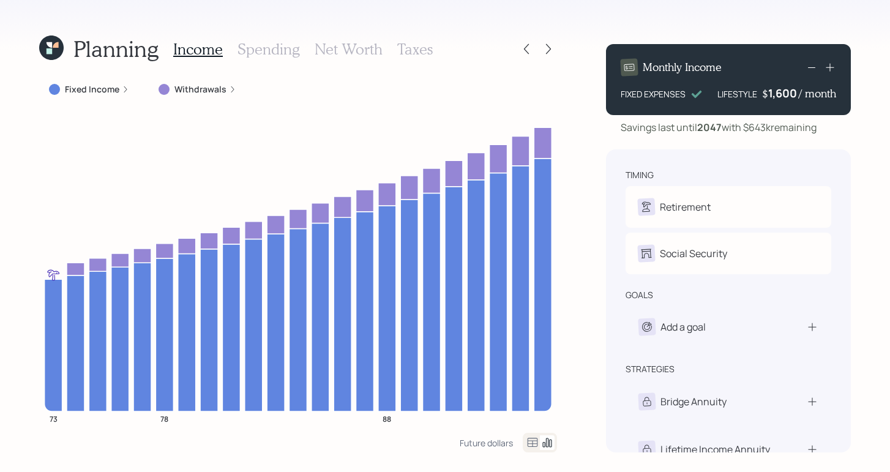
click at [199, 95] on div "Withdrawals" at bounding box center [197, 89] width 97 height 22
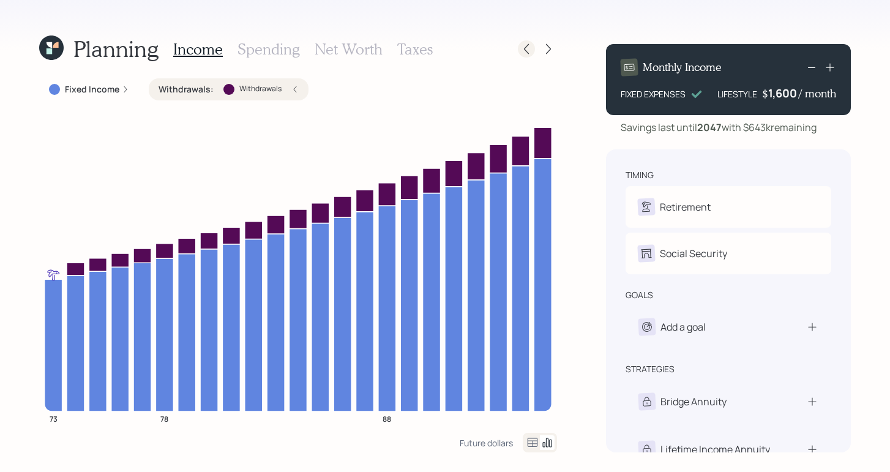
click at [526, 40] on div "Planning Income Spending Net Worth Taxes" at bounding box center [298, 48] width 518 height 29
click at [525, 42] on div at bounding box center [526, 48] width 17 height 17
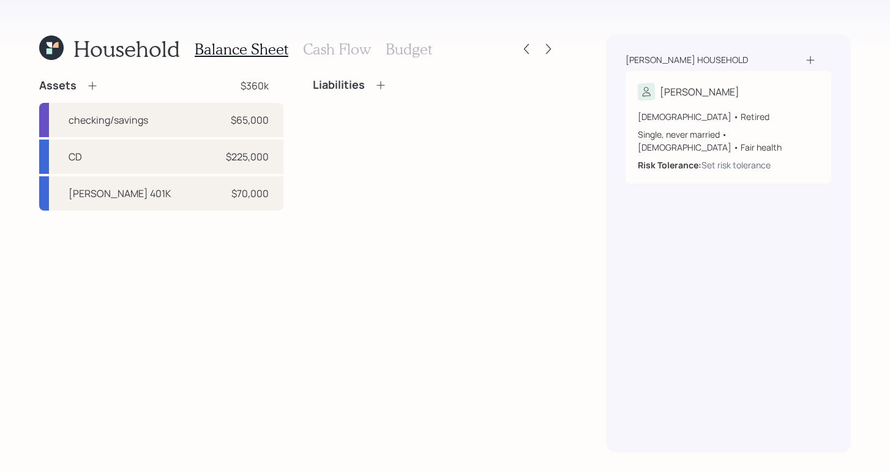
click at [343, 53] on h3 "Cash Flow" at bounding box center [337, 49] width 68 height 18
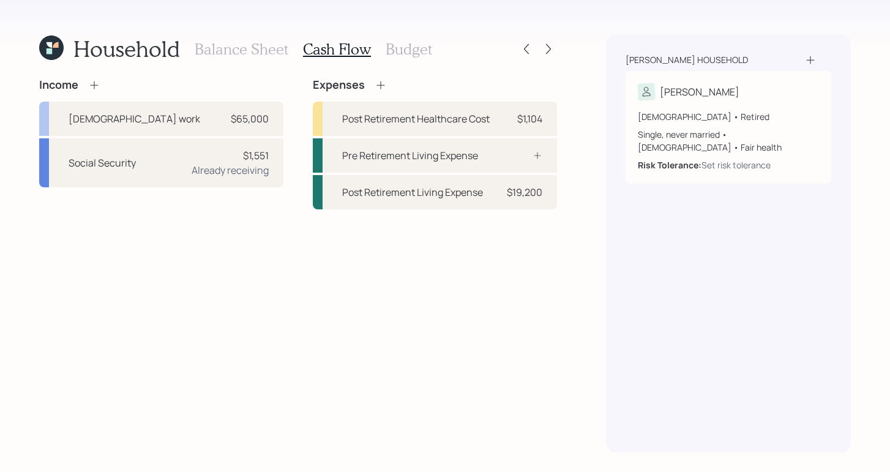
click at [91, 84] on icon at bounding box center [94, 85] width 12 height 12
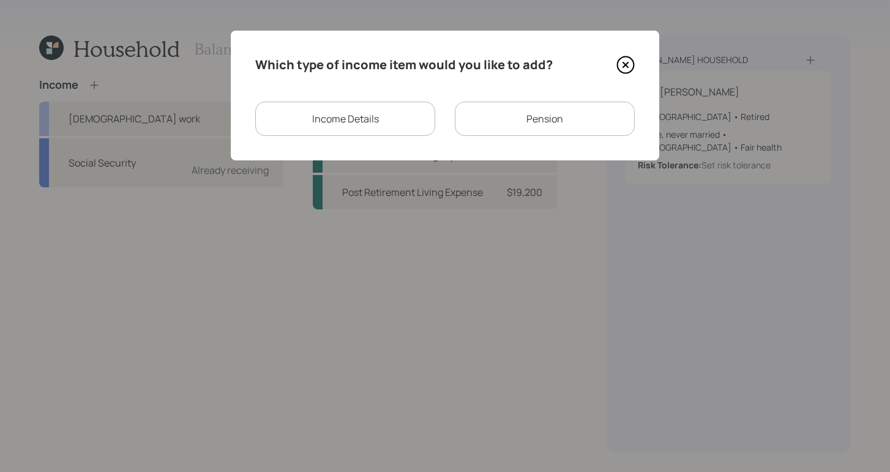
click at [327, 125] on div "Income Details" at bounding box center [345, 119] width 180 height 34
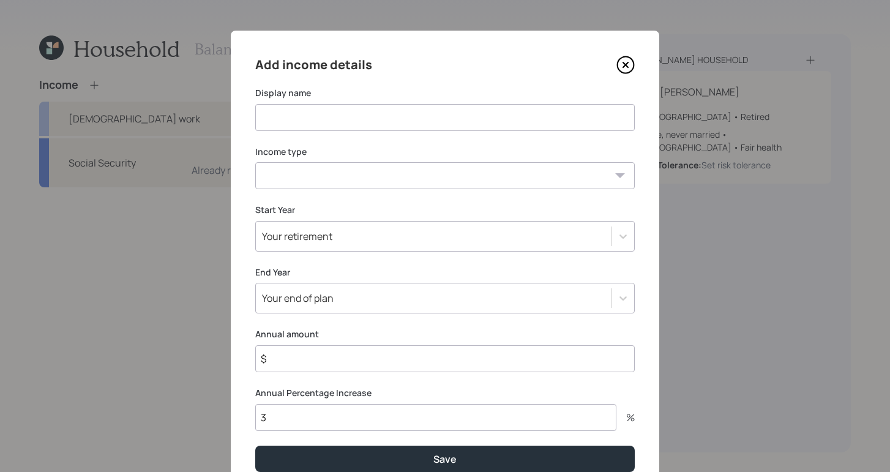
click at [289, 108] on input at bounding box center [444, 117] width 379 height 27
click at [619, 185] on select "Full-time work Part-time work Self employment Other" at bounding box center [444, 175] width 379 height 27
select select "other"
click at [255, 162] on select "Full-time work Part-time work Self employment Other" at bounding box center [444, 175] width 379 height 27
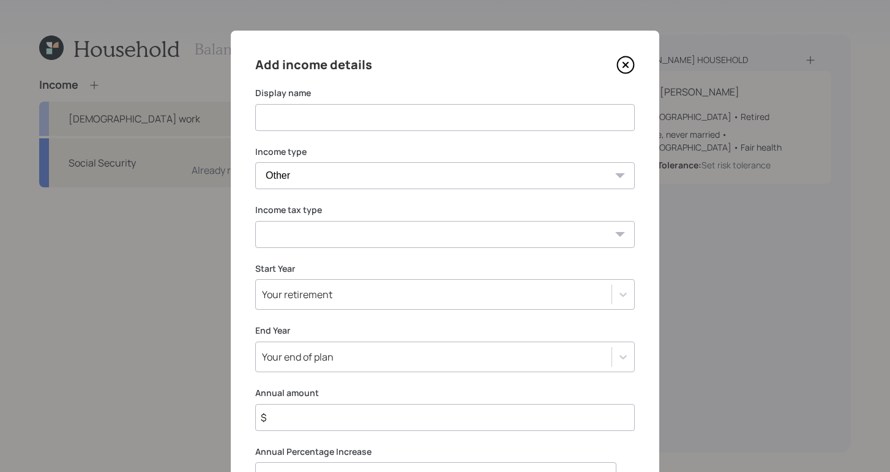
click at [617, 238] on select "Tax-free Earned Self Employment Alimony Royalties Pension / Annuity Interest Di…" at bounding box center [444, 234] width 379 height 27
select select "interest"
click at [255, 221] on select "Tax-free Earned Self Employment Alimony Royalties Pension / Annuity Interest Di…" at bounding box center [444, 234] width 379 height 27
click at [355, 125] on input at bounding box center [444, 117] width 379 height 27
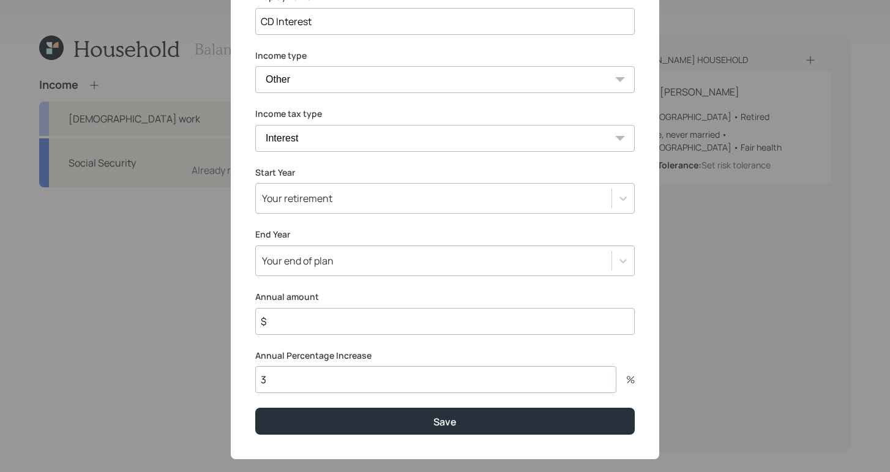
scroll to position [114, 0]
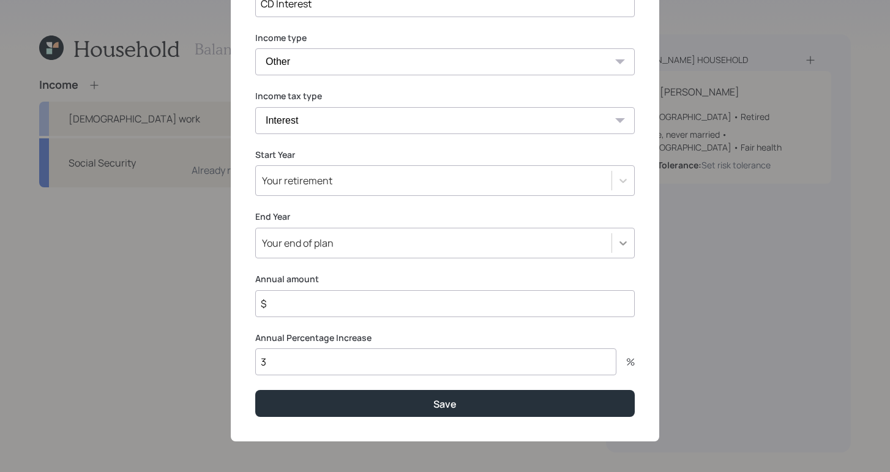
type input "CD Interest"
click at [617, 241] on icon at bounding box center [623, 243] width 12 height 12
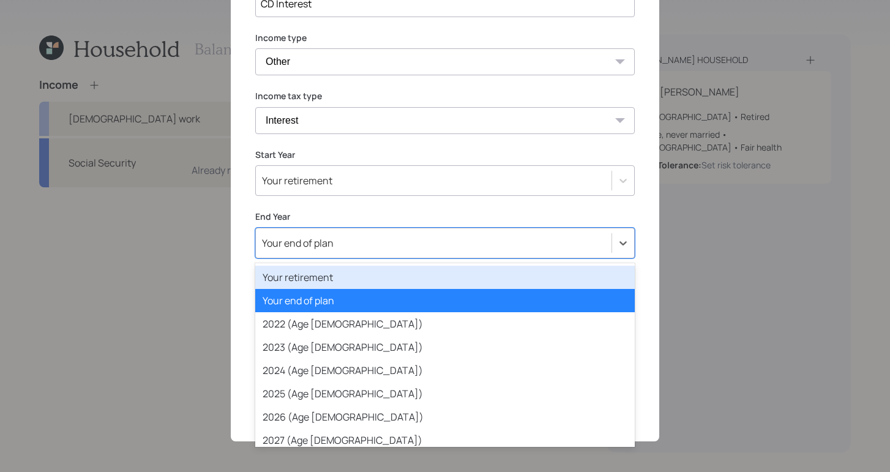
click at [467, 206] on div "Add income details Display name CD Interest Income type Full-time work Part-tim…" at bounding box center [445, 179] width 428 height 524
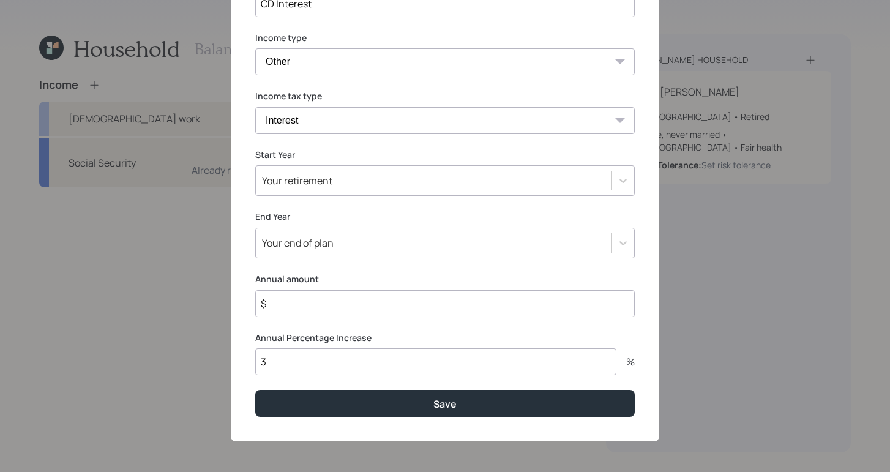
click at [350, 306] on input "$" at bounding box center [444, 303] width 379 height 27
type input "$ 9,600"
click at [346, 373] on input "3" at bounding box center [435, 361] width 361 height 27
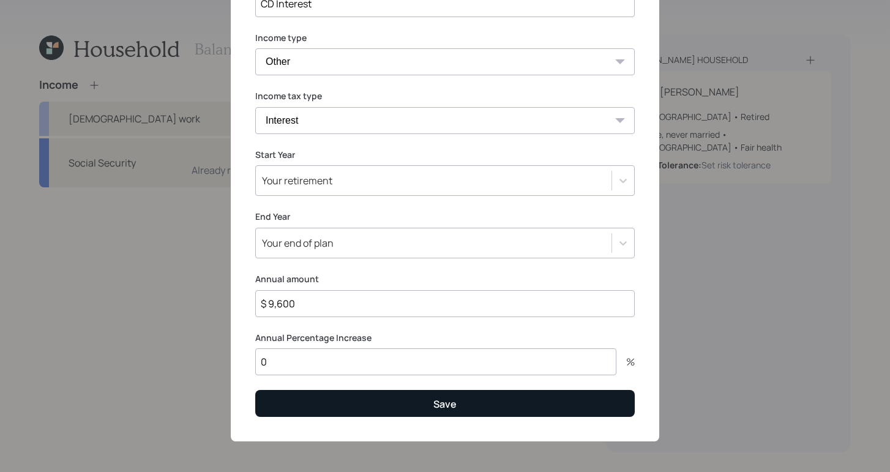
type input "0"
click at [456, 411] on button "Save" at bounding box center [444, 403] width 379 height 26
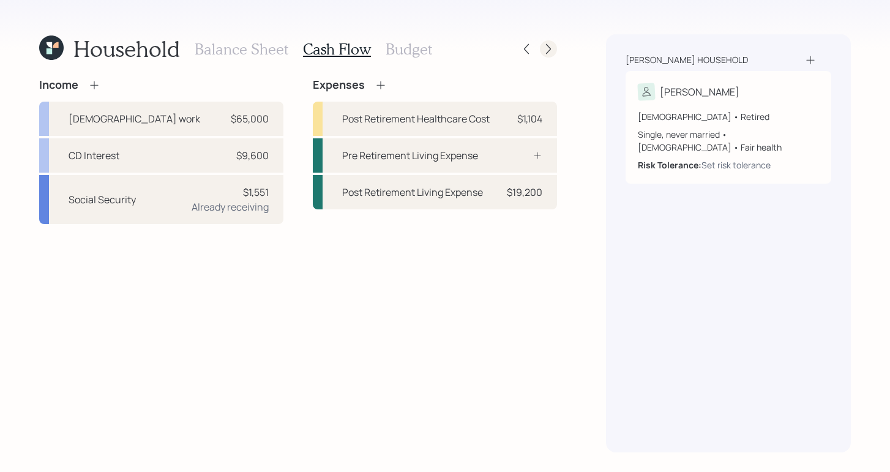
click at [553, 42] on div at bounding box center [537, 48] width 39 height 17
click at [546, 47] on icon at bounding box center [548, 49] width 12 height 12
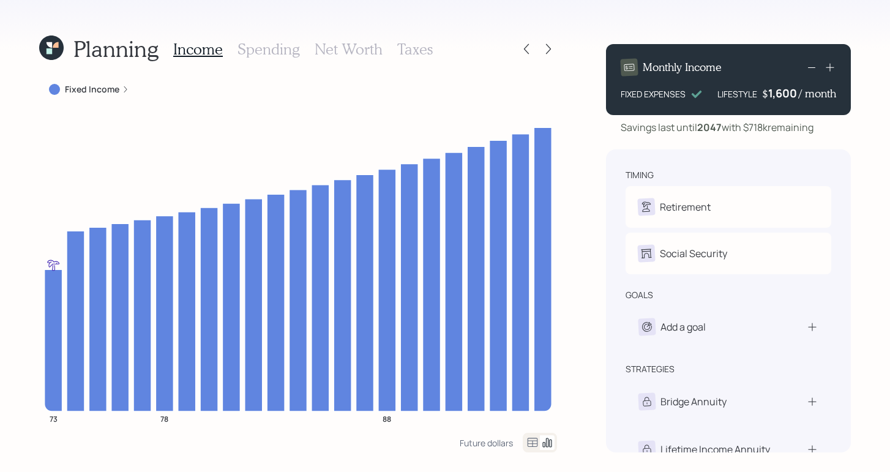
click at [333, 54] on h3 "Net Worth" at bounding box center [348, 49] width 68 height 18
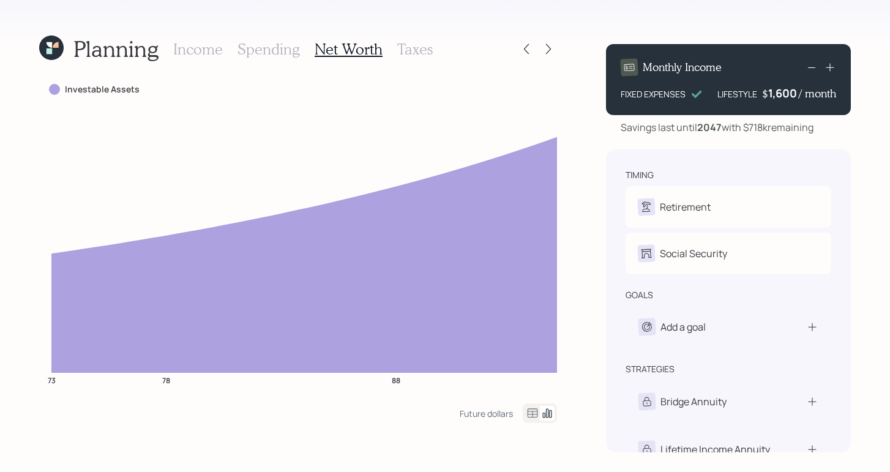
click at [182, 54] on h3 "Income" at bounding box center [198, 49] width 50 height 18
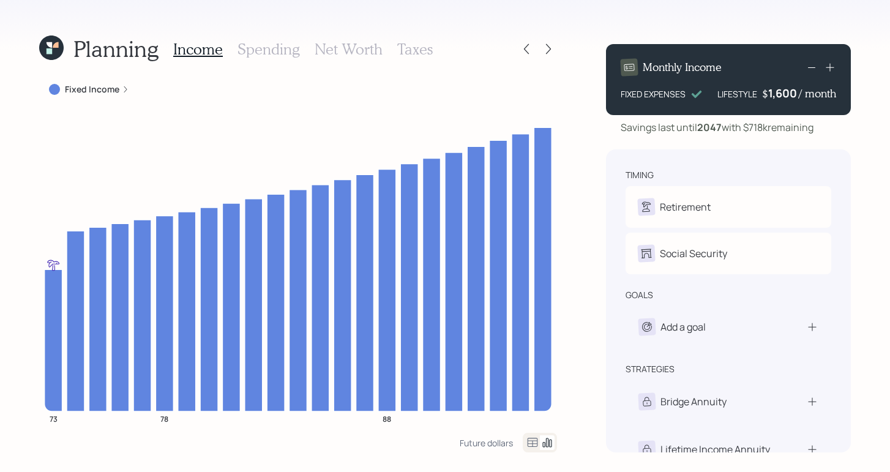
click at [588, 223] on div "Planning Income Spending Net Worth Taxes Fixed Income 73 78 88 Future dollars M…" at bounding box center [445, 236] width 890 height 472
click at [546, 48] on icon at bounding box center [548, 49] width 12 height 12
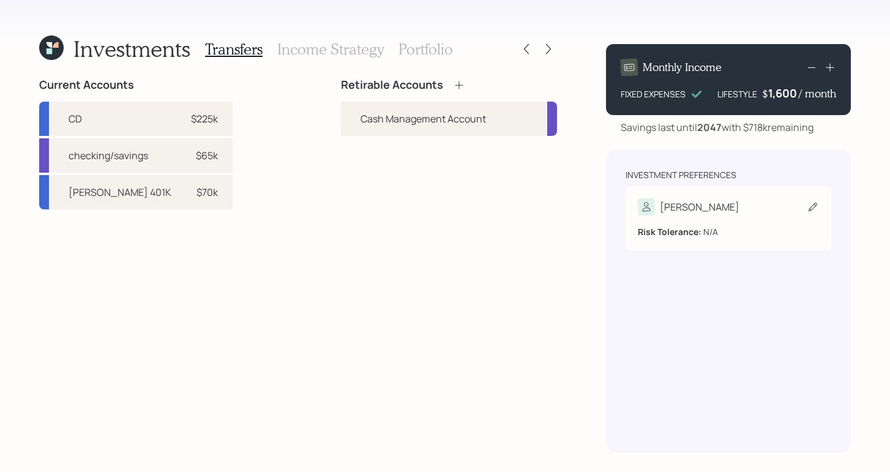
click at [765, 210] on div "[PERSON_NAME]" at bounding box center [728, 206] width 181 height 17
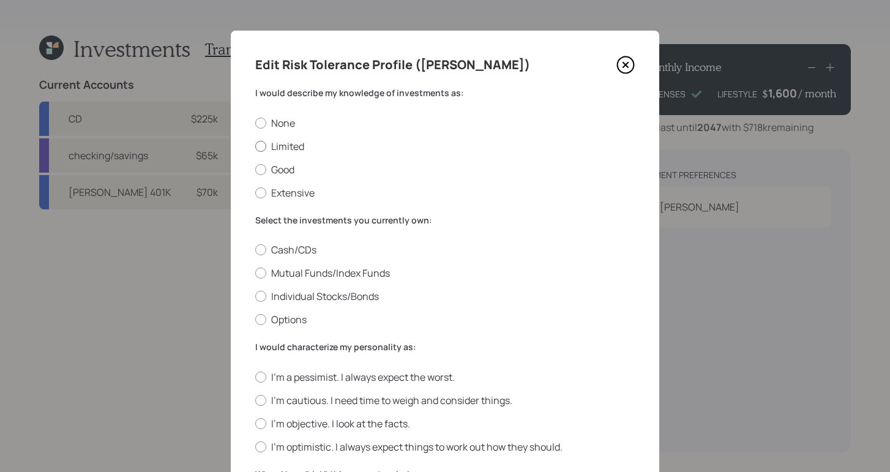
click at [255, 147] on div at bounding box center [260, 146] width 11 height 11
click at [255, 146] on input "Limited" at bounding box center [255, 146] width 1 height 1
radio input "true"
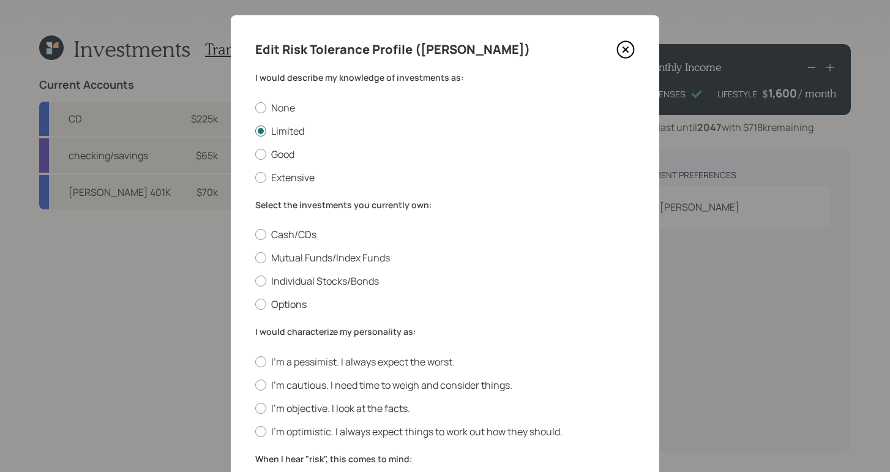
scroll to position [17, 0]
click at [257, 234] on div at bounding box center [260, 233] width 11 height 11
click at [255, 234] on input "Cash/CDs" at bounding box center [255, 233] width 1 height 1
radio input "true"
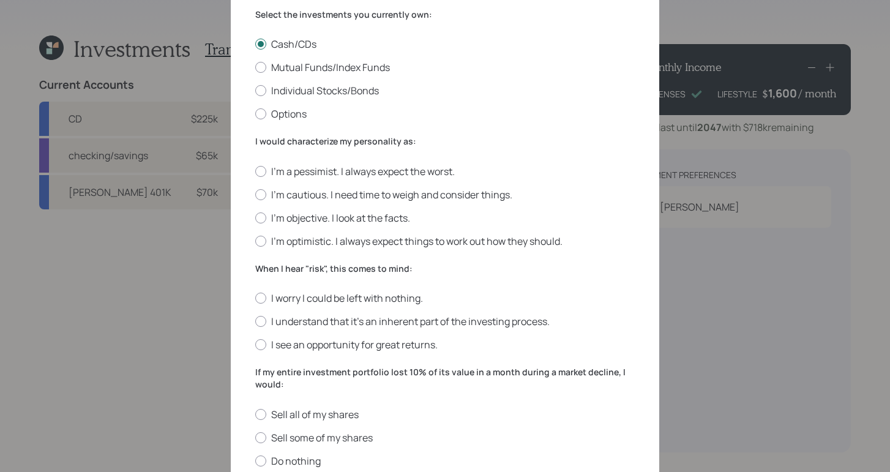
scroll to position [205, 0]
click at [255, 219] on div at bounding box center [260, 218] width 11 height 11
click at [255, 218] on input "I'm objective. I look at the facts." at bounding box center [255, 218] width 1 height 1
radio input "true"
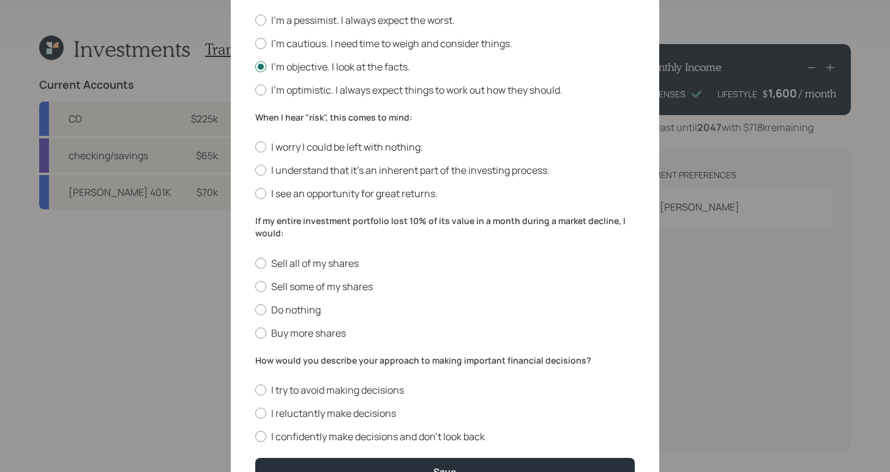
scroll to position [407, 0]
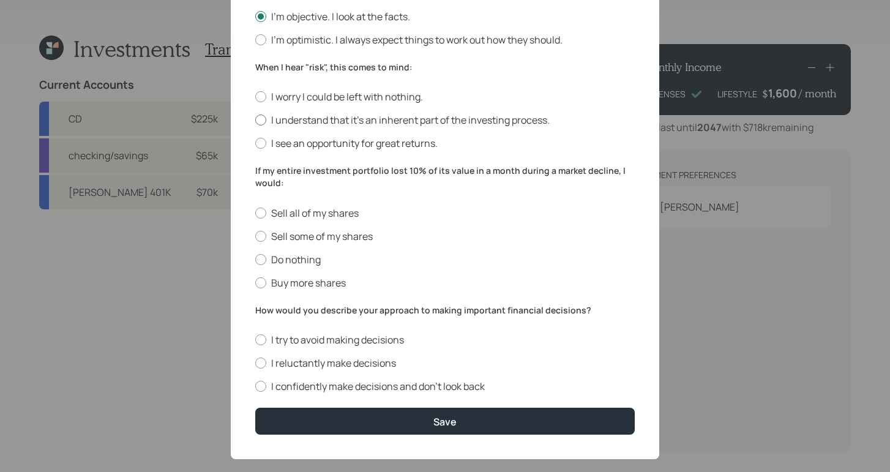
click at [262, 119] on label "I understand that it’s an inherent part of the investing process." at bounding box center [444, 119] width 379 height 13
click at [255, 120] on input "I understand that it’s an inherent part of the investing process." at bounding box center [255, 120] width 1 height 1
radio input "true"
click at [260, 266] on div "Sell all of my shares Sell some of my shares Do nothing Buy more shares" at bounding box center [444, 247] width 379 height 83
click at [260, 259] on div at bounding box center [260, 259] width 11 height 11
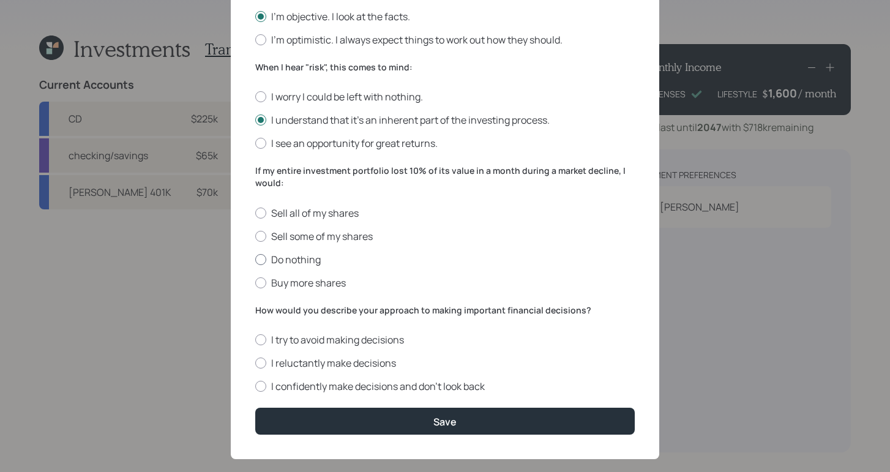
click at [255, 259] on input "Do nothing" at bounding box center [255, 259] width 1 height 1
radio input "true"
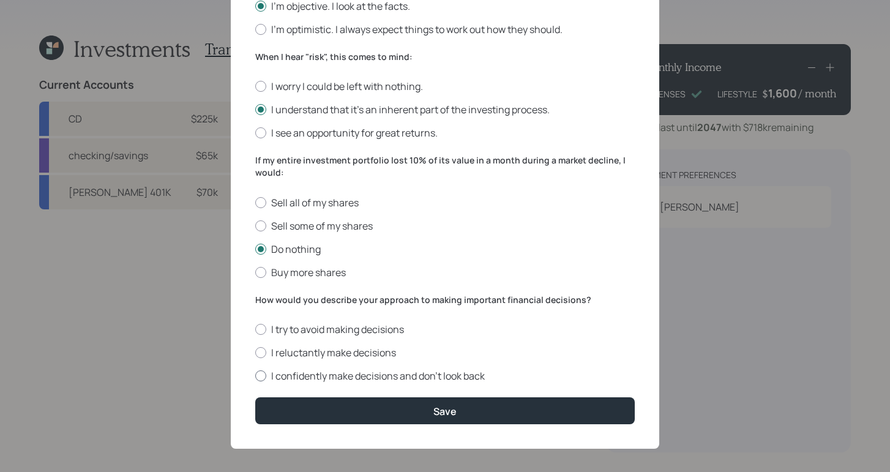
scroll to position [425, 0]
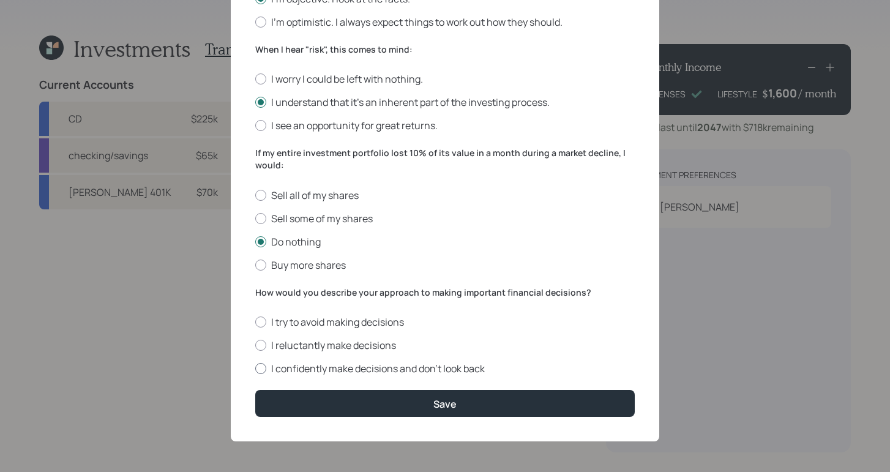
click at [255, 371] on div at bounding box center [260, 368] width 11 height 11
click at [255, 369] on input "I confidently make decisions and don’t look back" at bounding box center [255, 368] width 1 height 1
radio input "true"
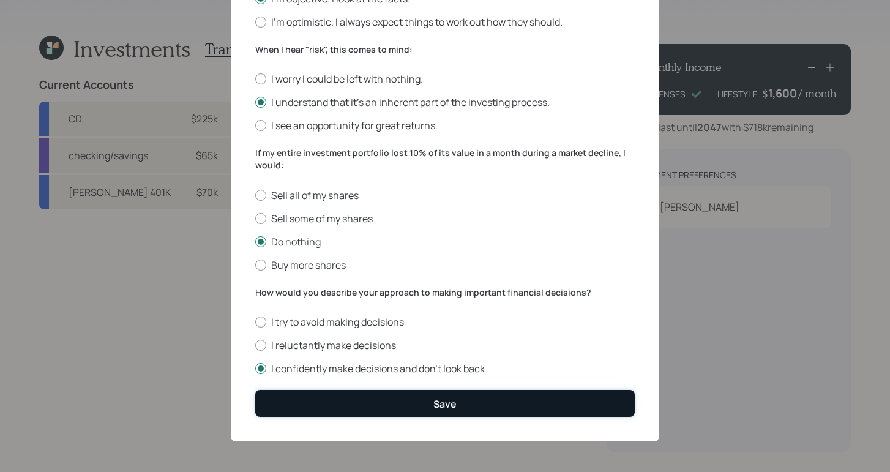
click at [396, 399] on button "Save" at bounding box center [444, 403] width 379 height 26
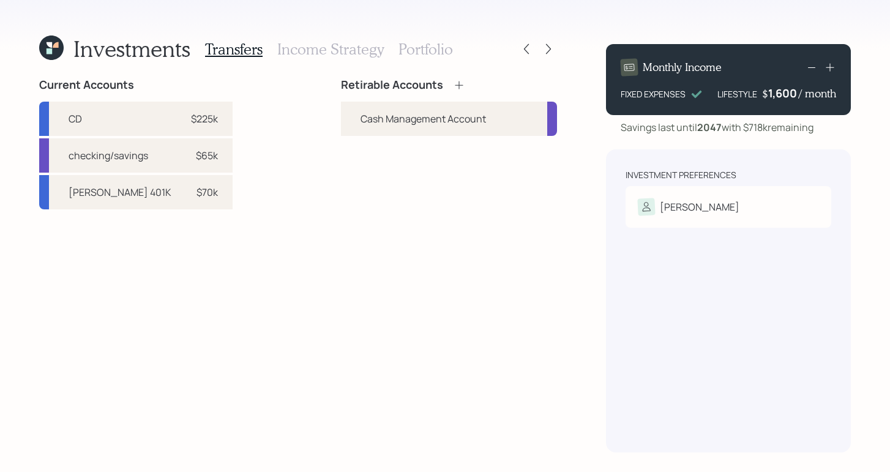
click at [469, 84] on div "Retirable Accounts" at bounding box center [449, 84] width 216 height 13
click at [463, 86] on icon at bounding box center [459, 85] width 12 height 12
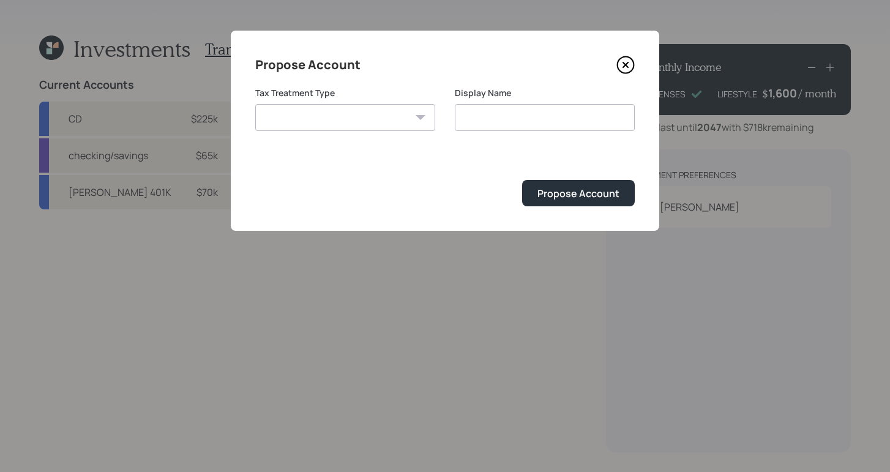
click at [395, 119] on select "Roth Taxable Traditional" at bounding box center [345, 117] width 180 height 27
select select "roth"
click at [255, 104] on select "Roth Taxable Traditional" at bounding box center [345, 117] width 180 height 27
type input "[PERSON_NAME]"
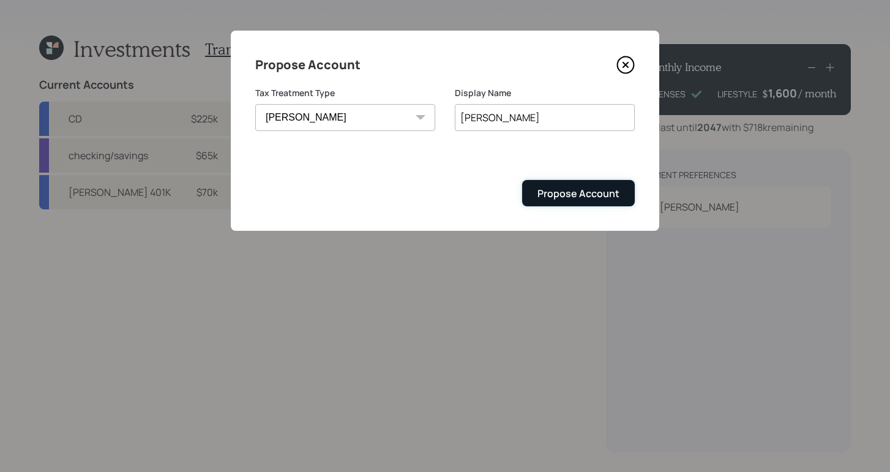
click at [598, 201] on button "Propose Account" at bounding box center [578, 193] width 113 height 26
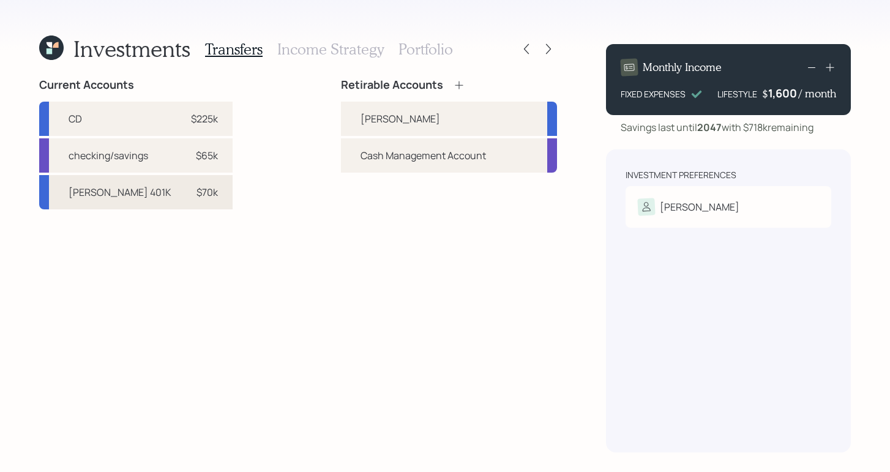
click at [196, 191] on div "$70k" at bounding box center [206, 192] width 21 height 15
click at [392, 112] on div "[PERSON_NAME]" at bounding box center [449, 119] width 216 height 34
select select "47d44f1d-8663-4b83-9971-5fa12890d302"
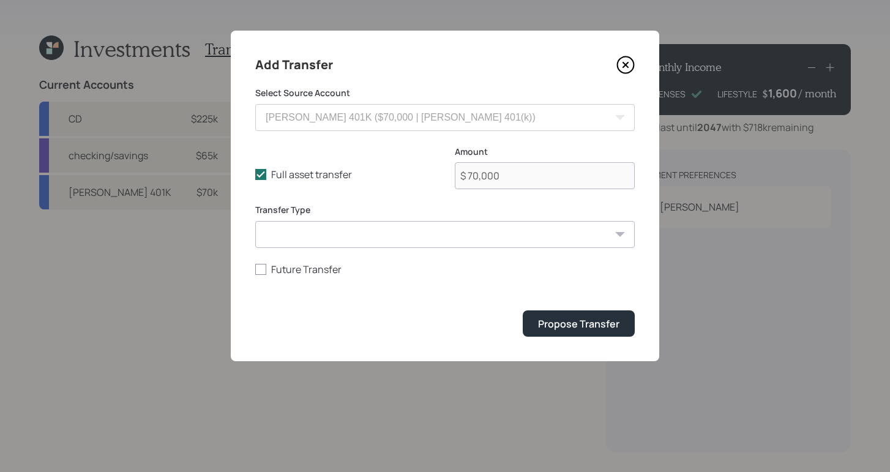
click at [425, 248] on form "Select Source Account CD ($225,000 | Taxable Investment) checking/savings ($65,…" at bounding box center [444, 212] width 379 height 250
click at [425, 237] on select "ACAT Transfer Non ACAT Transfer Capitalize Rollover Rollover Deposit" at bounding box center [444, 234] width 379 height 27
select select "acat_transfer"
click at [255, 221] on select "ACAT Transfer Non ACAT Transfer Capitalize Rollover Rollover Deposit" at bounding box center [444, 234] width 379 height 27
click at [537, 330] on button "Propose Transfer" at bounding box center [578, 323] width 112 height 26
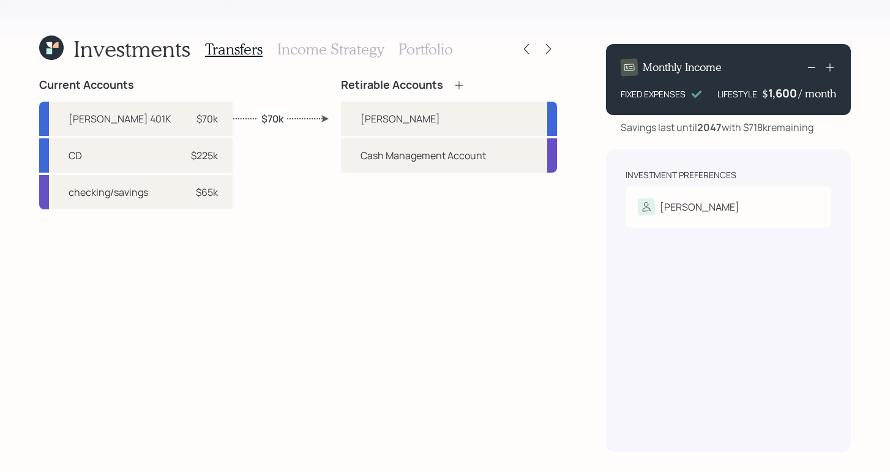
click at [321, 49] on h3 "Income Strategy" at bounding box center [330, 49] width 106 height 18
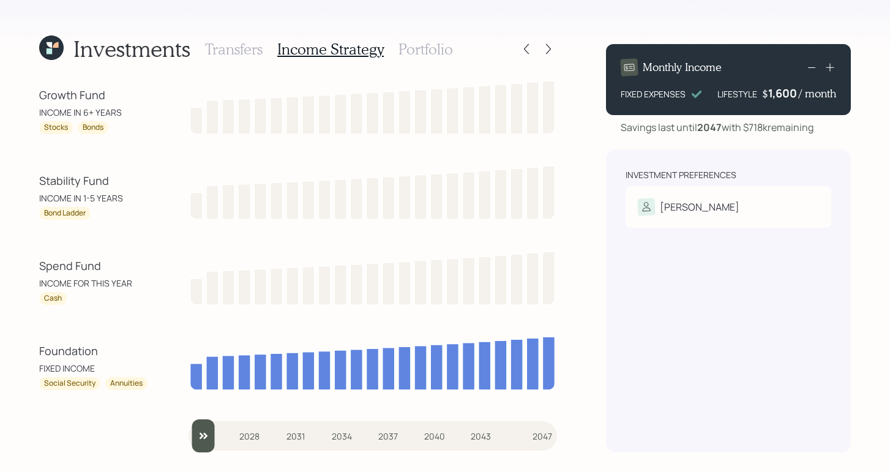
click at [410, 48] on h3 "Portfolio" at bounding box center [425, 49] width 54 height 18
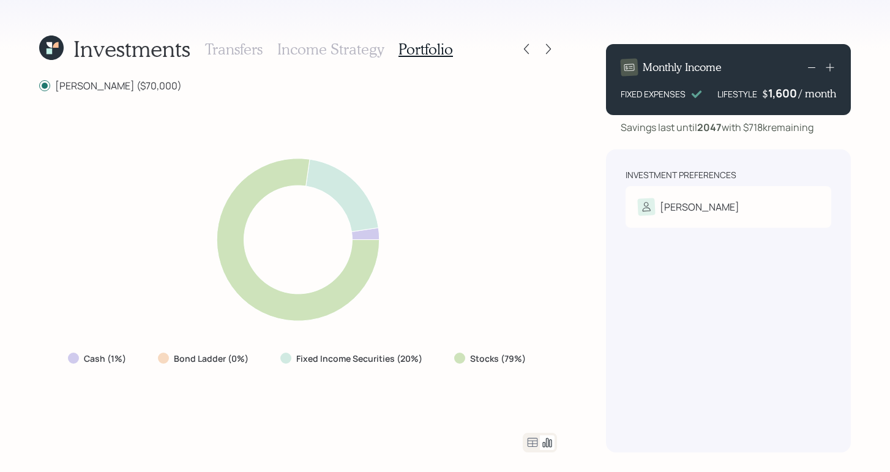
click at [329, 50] on h3 "Income Strategy" at bounding box center [330, 49] width 106 height 18
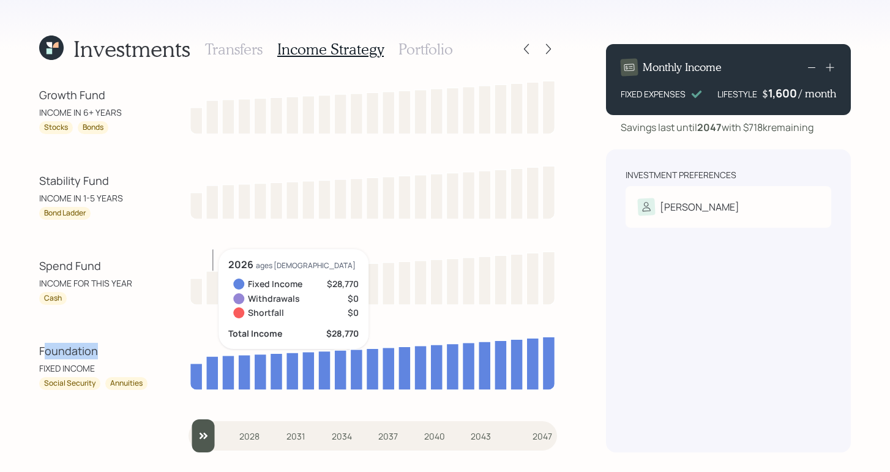
drag, startPoint x: 43, startPoint y: 351, endPoint x: 129, endPoint y: 360, distance: 86.8
click at [129, 360] on div "Foundation FIXED INCOME Social Security Annuities" at bounding box center [94, 366] width 110 height 47
drag, startPoint x: 36, startPoint y: 264, endPoint x: 134, endPoint y: 268, distance: 98.0
click at [136, 268] on div "Investments Transfers Income Strategy Portfolio Growth Fund INCOME IN 6+ YEARS …" at bounding box center [445, 236] width 890 height 472
drag, startPoint x: 37, startPoint y: 182, endPoint x: 122, endPoint y: 174, distance: 84.8
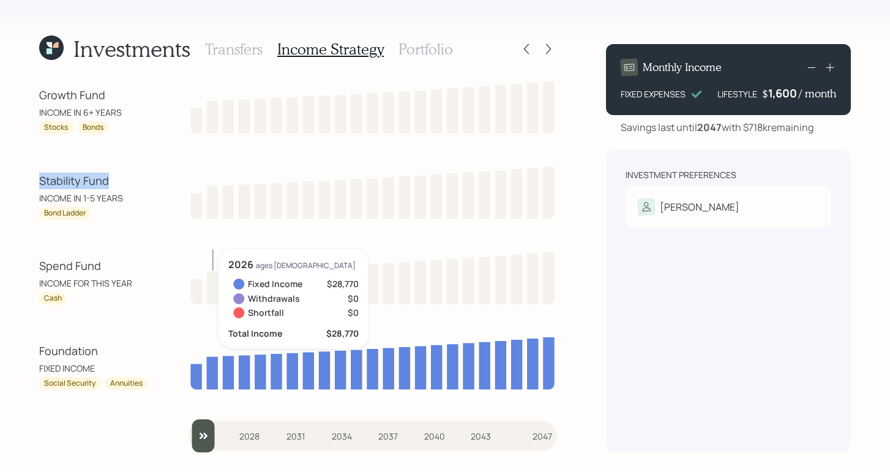
click at [122, 174] on div "Investments Transfers Income Strategy Portfolio Growth Fund INCOME IN 6+ YEARS …" at bounding box center [445, 236] width 890 height 472
drag, startPoint x: 39, startPoint y: 95, endPoint x: 104, endPoint y: 98, distance: 64.9
click at [105, 96] on div "Growth Fund" at bounding box center [94, 95] width 110 height 17
click at [668, 370] on div "Investment Preferences Paul Risk Tolerance: Moderate" at bounding box center [728, 300] width 245 height 303
click at [142, 445] on div "Growth Fund INCOME IN 6+ YEARS Stocks Bonds Stability Fund INCOME IN 1-5 YEARS …" at bounding box center [298, 265] width 518 height 374
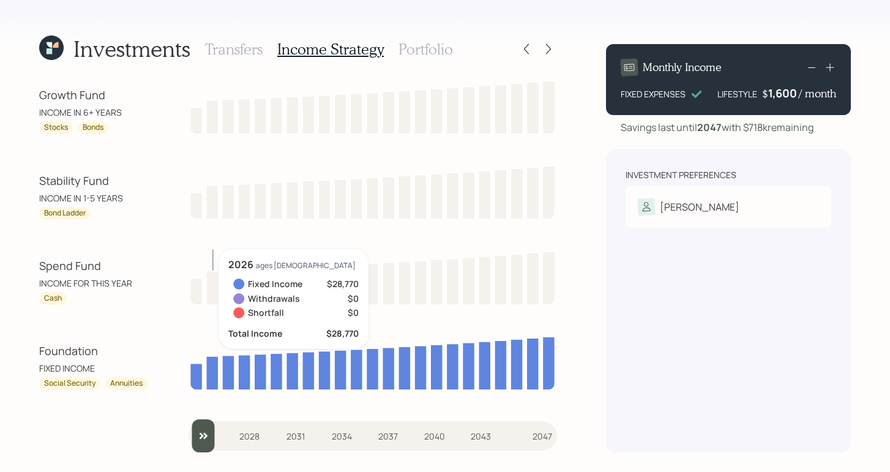
drag, startPoint x: 125, startPoint y: 466, endPoint x: 142, endPoint y: 448, distance: 24.2
click at [127, 463] on div "Investments Transfers Income Strategy Portfolio Growth Fund INCOME IN 6+ YEARS …" at bounding box center [445, 236] width 890 height 472
click at [146, 423] on div "Growth Fund INCOME IN 6+ YEARS Stocks Bonds Stability Fund INCOME IN 1-5 YEARS …" at bounding box center [298, 265] width 518 height 374
click at [617, 325] on div "Investment Preferences Paul Risk Tolerance: Moderate" at bounding box center [728, 300] width 245 height 303
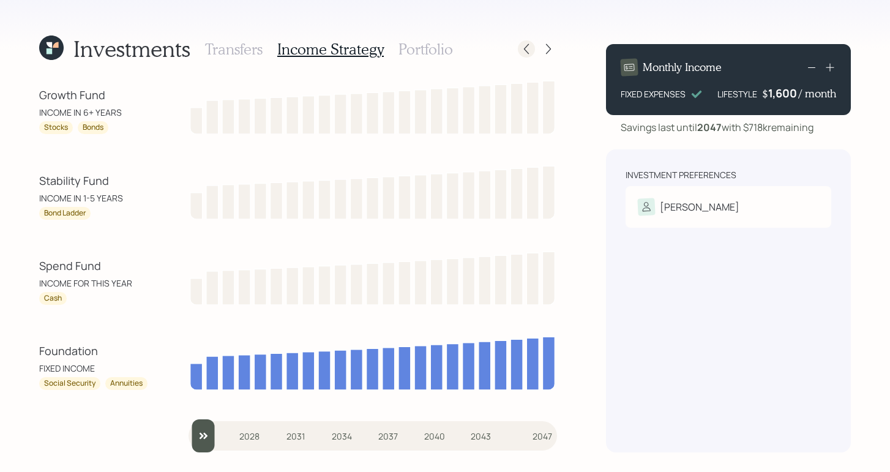
click at [524, 51] on icon at bounding box center [526, 49] width 12 height 12
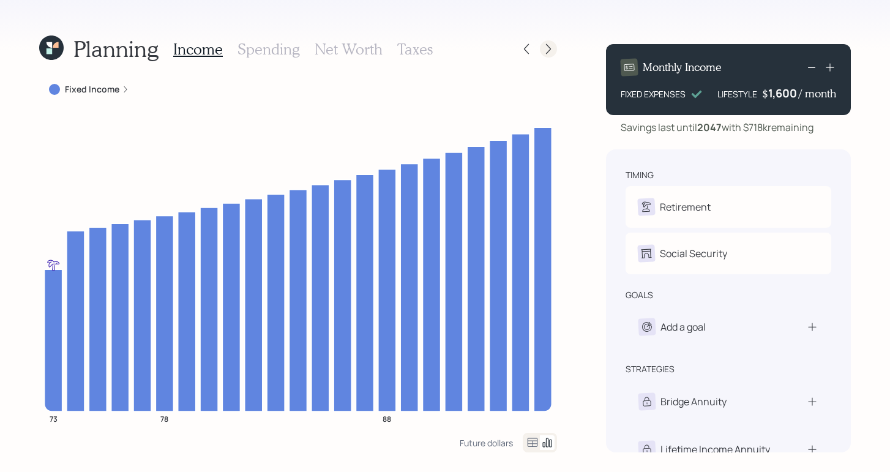
click at [546, 51] on icon at bounding box center [548, 49] width 12 height 12
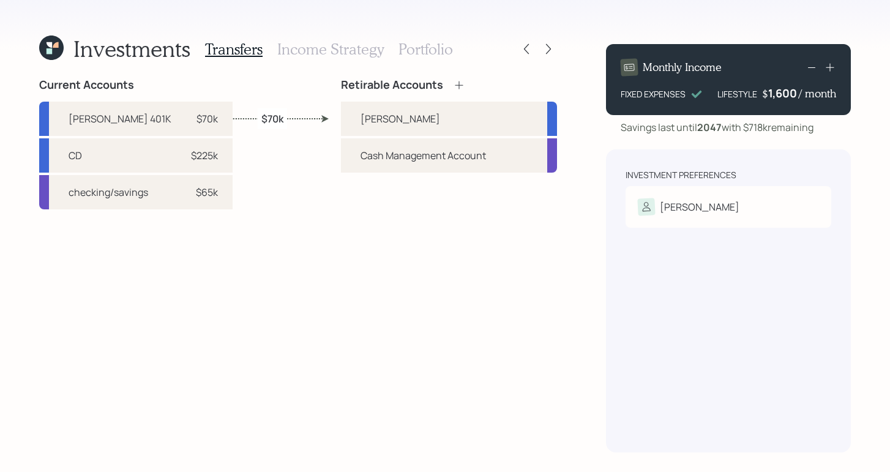
click at [311, 48] on h3 "Income Strategy" at bounding box center [330, 49] width 106 height 18
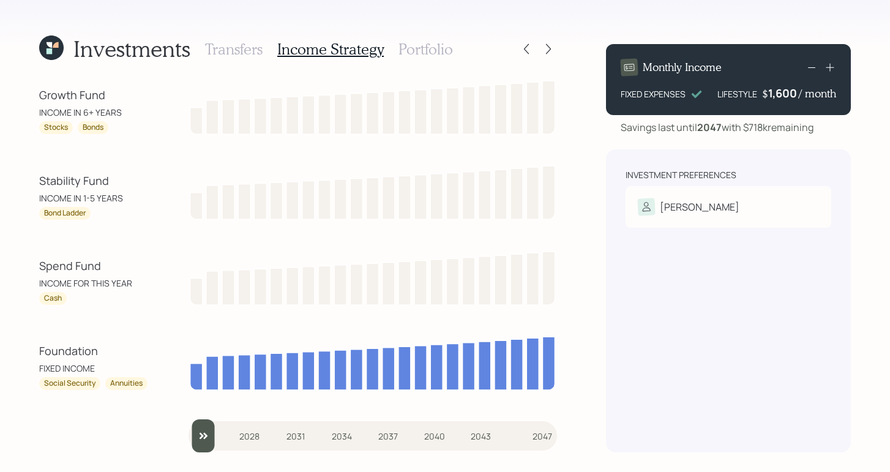
click at [429, 47] on h3 "Portfolio" at bounding box center [425, 49] width 54 height 18
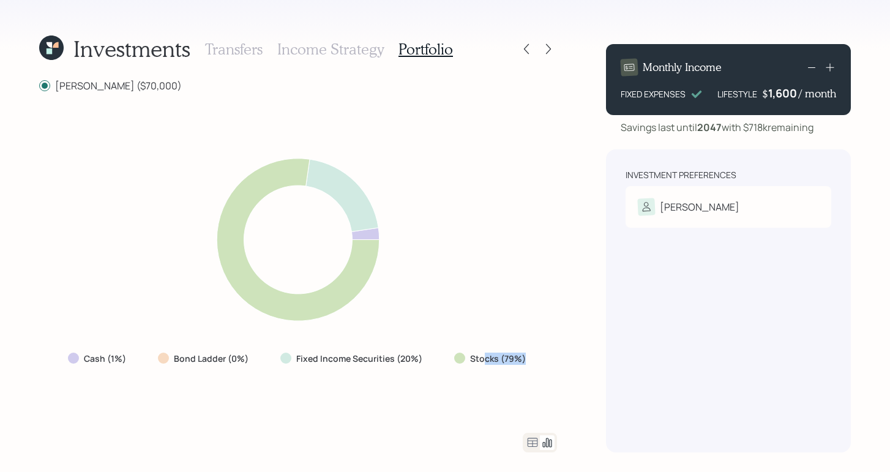
drag, startPoint x: 481, startPoint y: 361, endPoint x: 534, endPoint y: 365, distance: 52.7
click at [534, 365] on div "Stocks (79%)" at bounding box center [491, 359] width 94 height 22
drag, startPoint x: 352, startPoint y: 358, endPoint x: 576, endPoint y: 316, distance: 227.8
click at [446, 365] on div "Cash (1%) Bond Ladder (0%) Fixed Income Securities (20%) Stocks (79%)" at bounding box center [298, 359] width 480 height 22
click at [590, 315] on div "Investments Transfers Income Strategy Portfolio Roth ($70,000) Cash (1%) Bond L…" at bounding box center [445, 236] width 890 height 472
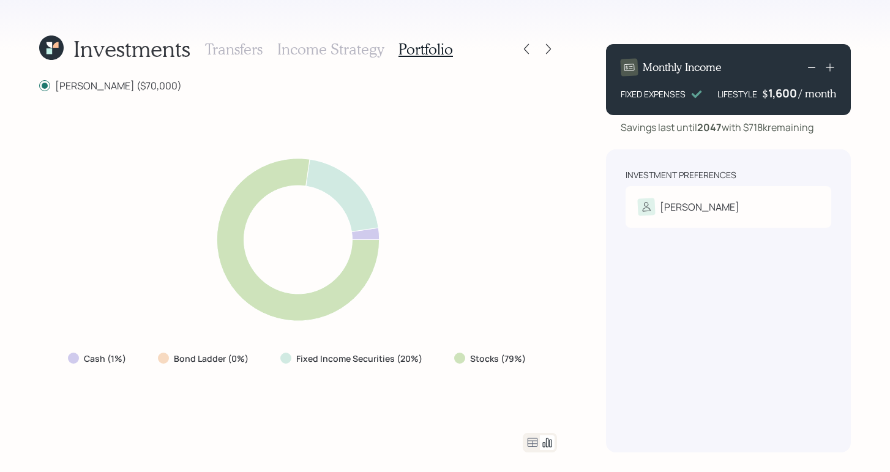
click at [529, 452] on div at bounding box center [539, 443] width 34 height 20
click at [531, 445] on icon at bounding box center [532, 442] width 15 height 15
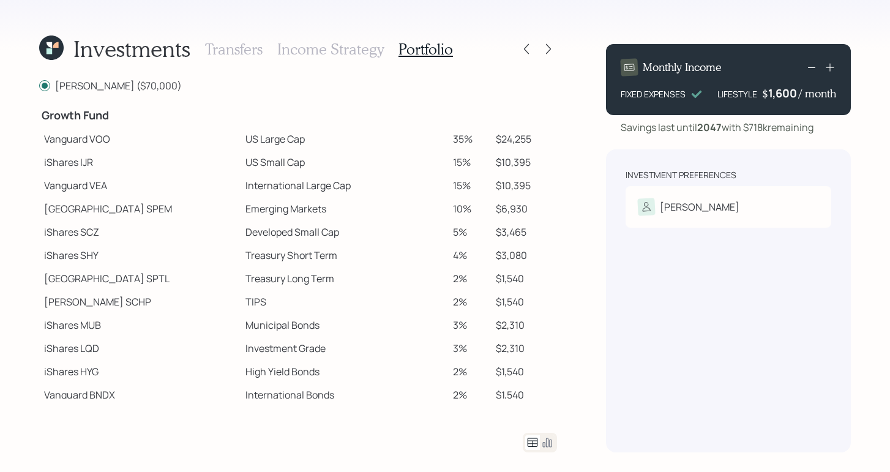
scroll to position [190, 0]
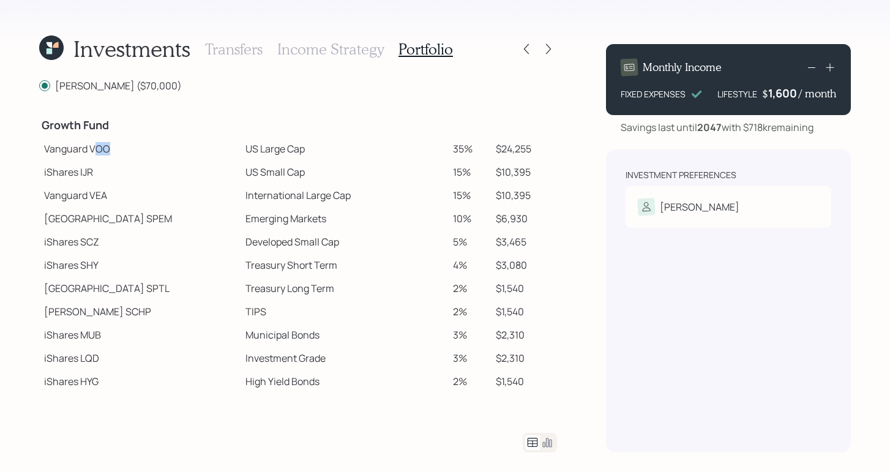
drag, startPoint x: 93, startPoint y: 149, endPoint x: 121, endPoint y: 147, distance: 28.2
click at [121, 147] on td "Vanguard VOO" at bounding box center [139, 148] width 201 height 23
click at [153, 184] on td "Vanguard VEA" at bounding box center [139, 195] width 201 height 23
drag, startPoint x: 91, startPoint y: 149, endPoint x: 128, endPoint y: 150, distance: 36.7
click at [128, 150] on td "Vanguard VOO" at bounding box center [139, 148] width 201 height 23
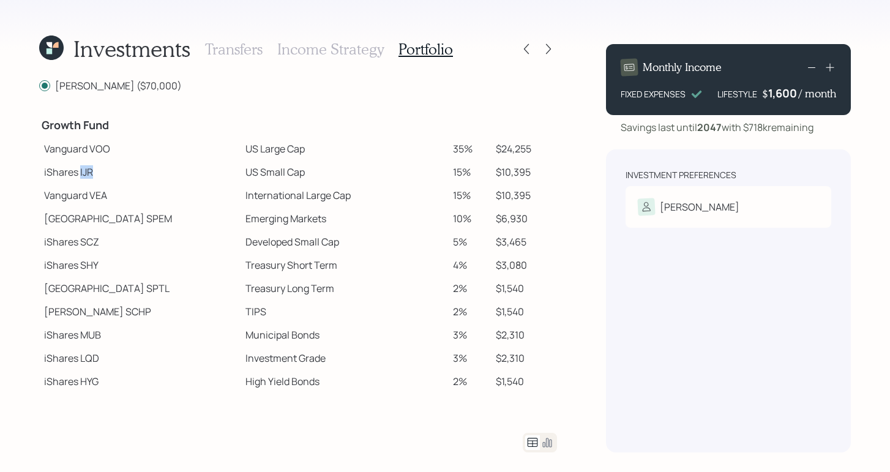
drag, startPoint x: 80, startPoint y: 173, endPoint x: 121, endPoint y: 168, distance: 40.8
click at [121, 168] on td "iShares IJR" at bounding box center [139, 171] width 201 height 23
drag, startPoint x: 84, startPoint y: 196, endPoint x: 123, endPoint y: 199, distance: 39.3
click at [123, 199] on td "Vanguard VEA" at bounding box center [139, 195] width 201 height 23
drag, startPoint x: 104, startPoint y: 220, endPoint x: 163, endPoint y: 217, distance: 59.4
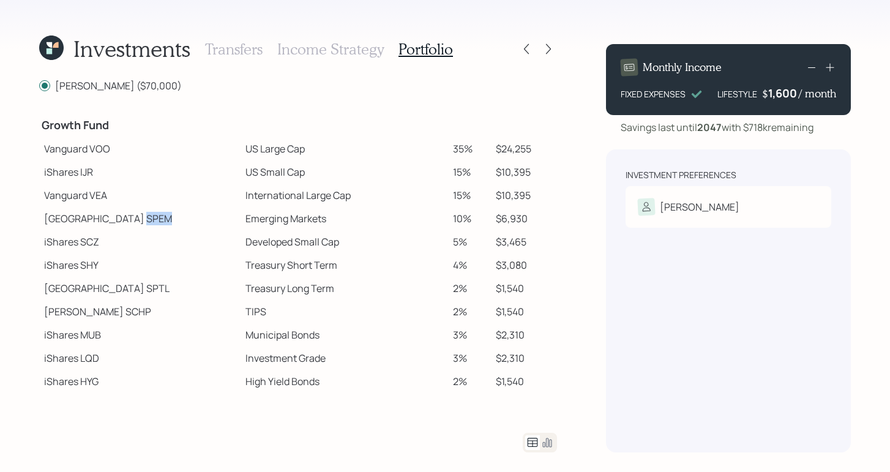
click at [163, 217] on td "State Street SPEM" at bounding box center [139, 218] width 201 height 23
click at [549, 442] on icon at bounding box center [547, 442] width 15 height 15
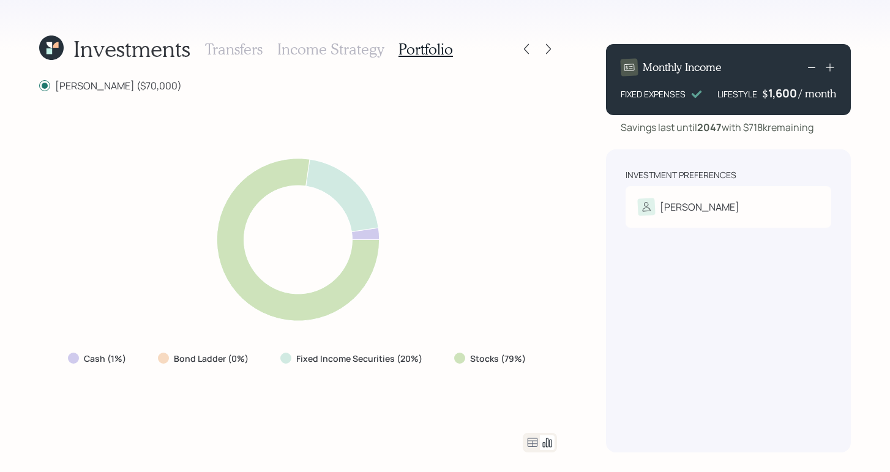
click at [528, 445] on icon at bounding box center [532, 442] width 15 height 15
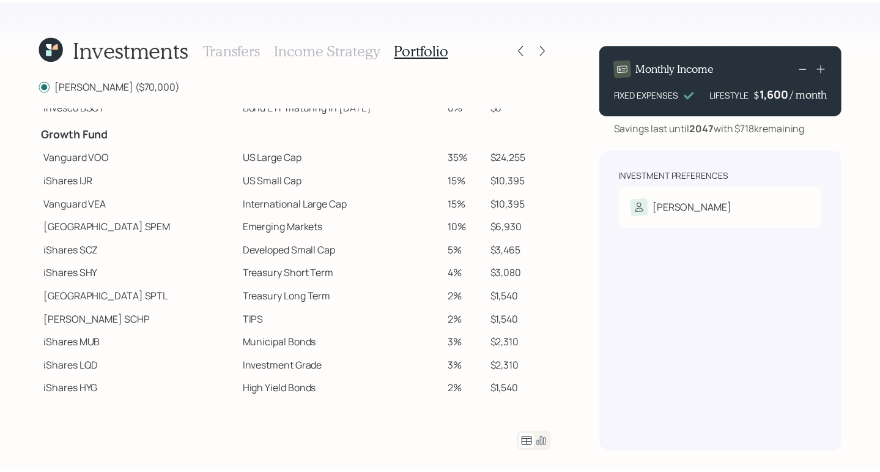
scroll to position [204, 0]
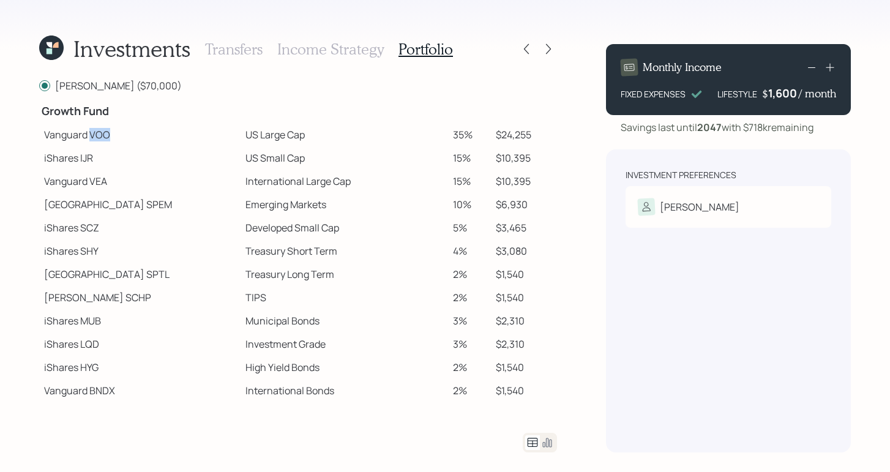
drag, startPoint x: 91, startPoint y: 135, endPoint x: 113, endPoint y: 133, distance: 21.4
click at [113, 133] on td "Vanguard VOO" at bounding box center [139, 134] width 201 height 23
click at [625, 261] on div "Investment Preferences Paul Risk Tolerance: Moderate" at bounding box center [728, 300] width 245 height 303
drag, startPoint x: 423, startPoint y: 136, endPoint x: 472, endPoint y: 139, distance: 48.4
click at [472, 139] on tr "Vanguard VOO US Large Cap 35% $24,255" at bounding box center [298, 134] width 518 height 23
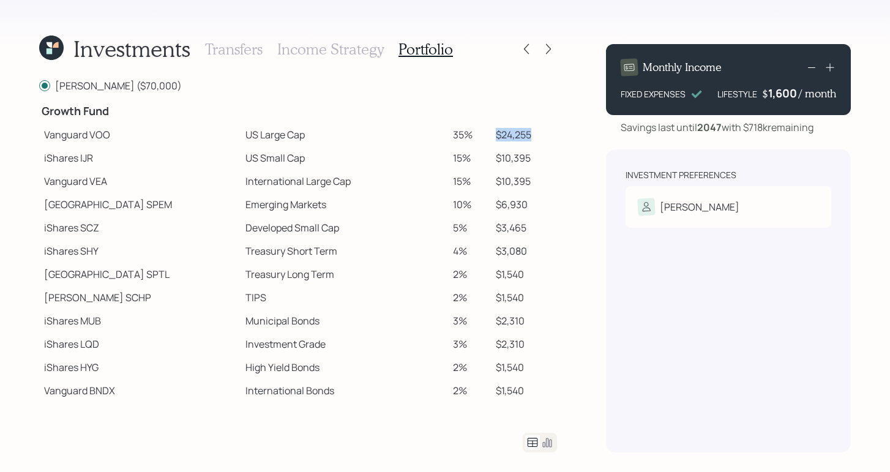
drag, startPoint x: 474, startPoint y: 134, endPoint x: 537, endPoint y: 134, distance: 63.0
click at [533, 134] on td "$24,255" at bounding box center [524, 134] width 66 height 23
drag, startPoint x: 425, startPoint y: 157, endPoint x: 447, endPoint y: 157, distance: 22.0
click at [448, 157] on td "15%" at bounding box center [469, 157] width 43 height 23
drag, startPoint x: 494, startPoint y: 157, endPoint x: 541, endPoint y: 161, distance: 46.6
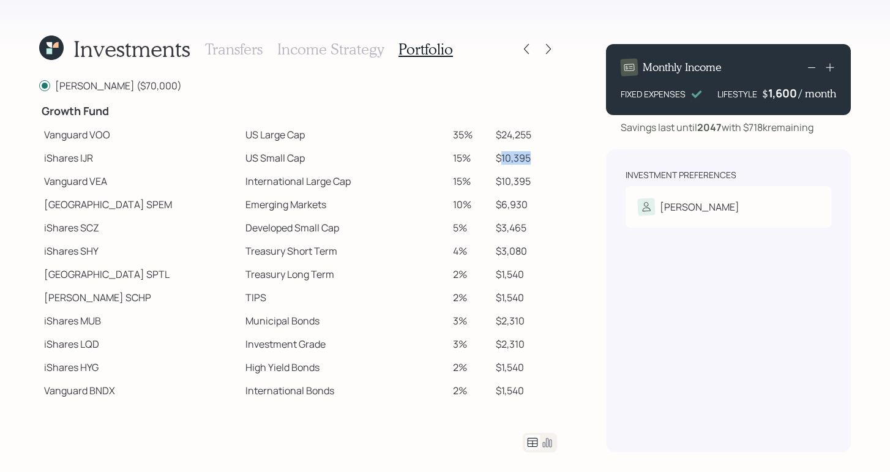
click at [541, 161] on td "$10,395" at bounding box center [524, 157] width 66 height 23
click at [636, 272] on div "Investment Preferences Paul Risk Tolerance: Moderate" at bounding box center [728, 300] width 245 height 303
click at [551, 440] on icon at bounding box center [547, 442] width 9 height 9
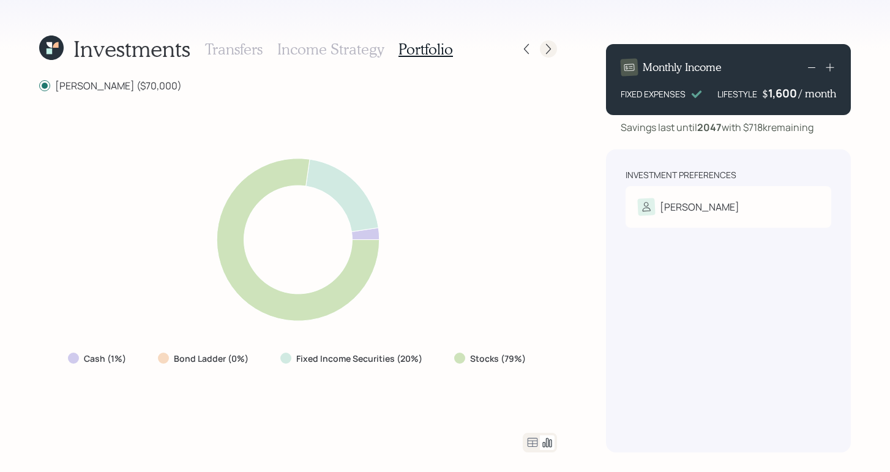
click at [552, 45] on icon at bounding box center [548, 49] width 12 height 12
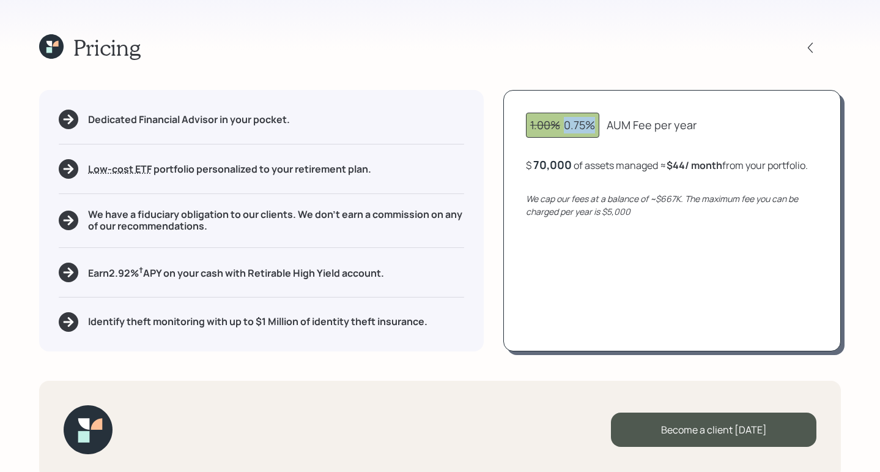
drag, startPoint x: 564, startPoint y: 132, endPoint x: 603, endPoint y: 131, distance: 39.2
click at [603, 131] on div "1.00% 0.75% AUM Fee per year" at bounding box center [672, 125] width 292 height 25
click at [673, 32] on div "Pricing Dedicated Financial Advisor in your pocket. Low-cost ETF Retirable uses…" at bounding box center [440, 236] width 880 height 472
drag, startPoint x: 650, startPoint y: 130, endPoint x: 702, endPoint y: 127, distance: 52.1
click at [702, 127] on div "1.00% 0.75% AUM Fee per year" at bounding box center [672, 125] width 292 height 25
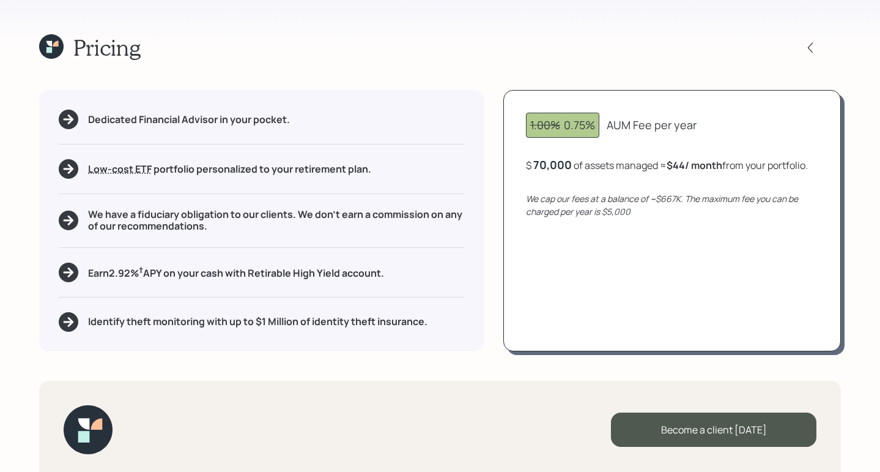
click at [669, 58] on div "Pricing" at bounding box center [440, 47] width 802 height 26
drag, startPoint x: 532, startPoint y: 165, endPoint x: 587, endPoint y: 160, distance: 54.7
click at [587, 160] on div "$ 70,000 of assets managed ≈ $44 / month from your portfolio ." at bounding box center [667, 164] width 282 height 15
click at [623, 55] on div "Pricing" at bounding box center [440, 47] width 802 height 26
drag, startPoint x: 748, startPoint y: 157, endPoint x: 735, endPoint y: 147, distance: 15.3
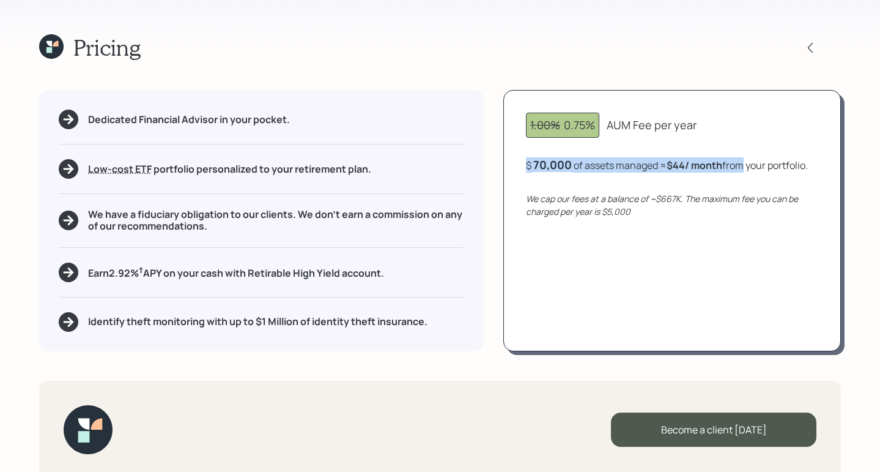
click at [745, 151] on div "1.00% 0.75% AUM Fee per year $ 70,000 of assets managed ≈ $44 / month from your…" at bounding box center [673, 220] width 338 height 261
click at [723, 141] on div "1.00% 0.75% AUM Fee per year $ 70,000 of assets managed ≈ $44 / month from your…" at bounding box center [673, 220] width 338 height 261
click at [522, 62] on div "Pricing Dedicated Financial Advisor in your pocket. Low-cost ETF Retirable uses…" at bounding box center [440, 236] width 880 height 472
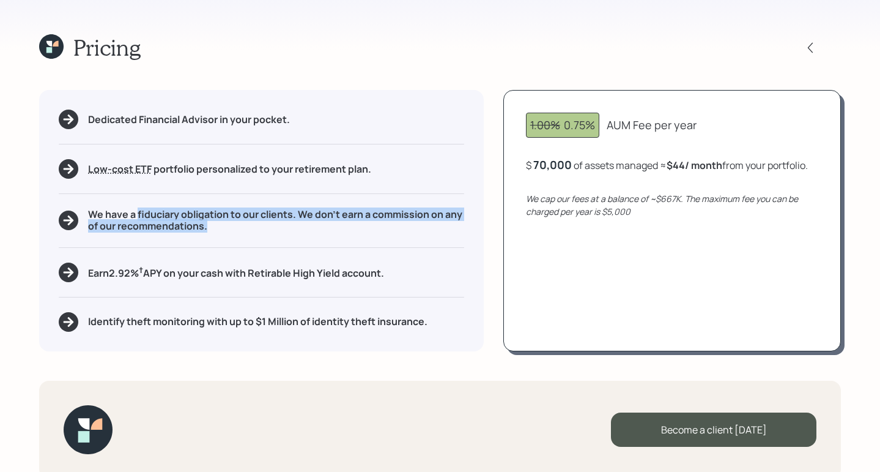
drag, startPoint x: 137, startPoint y: 217, endPoint x: 209, endPoint y: 228, distance: 72.3
click at [209, 228] on h5 "We have a fiduciary obligation to our clients. We don't earn a commission on an…" at bounding box center [276, 220] width 376 height 23
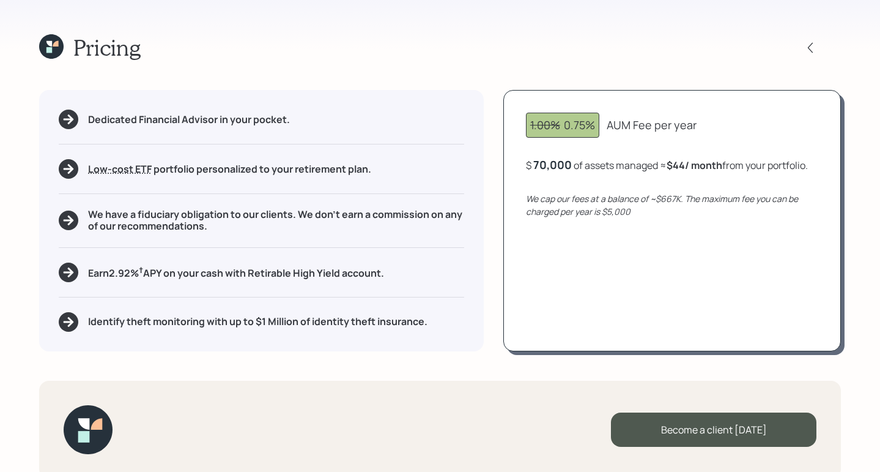
click at [349, 56] on div "Pricing" at bounding box center [440, 47] width 802 height 26
drag, startPoint x: 84, startPoint y: 171, endPoint x: 174, endPoint y: 179, distance: 89.7
click at [174, 181] on div "Dedicated Financial Advisor in your pocket. Low-cost ETF Retirable uses diversi…" at bounding box center [261, 220] width 445 height 261
click at [218, 64] on div "Pricing Dedicated Financial Advisor in your pocket. Low-cost ETF Retirable uses…" at bounding box center [440, 236] width 880 height 472
drag, startPoint x: 110, startPoint y: 274, endPoint x: 175, endPoint y: 275, distance: 65.5
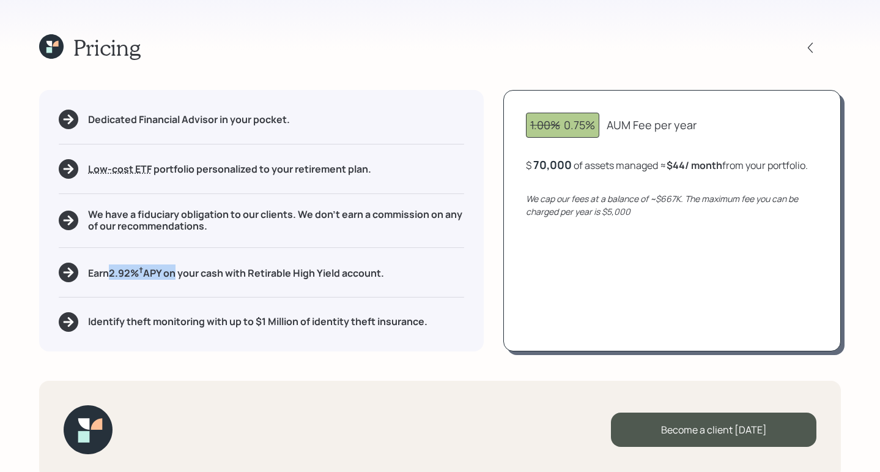
click at [175, 275] on h5 "Earn 2.92 % † APY on your cash with Retirable High Yield account." at bounding box center [236, 271] width 296 height 15
click at [509, 263] on div "1.00% 0.75% AUM Fee per year $ 70,000 of assets managed ≈ $44 / month from your…" at bounding box center [673, 220] width 338 height 261
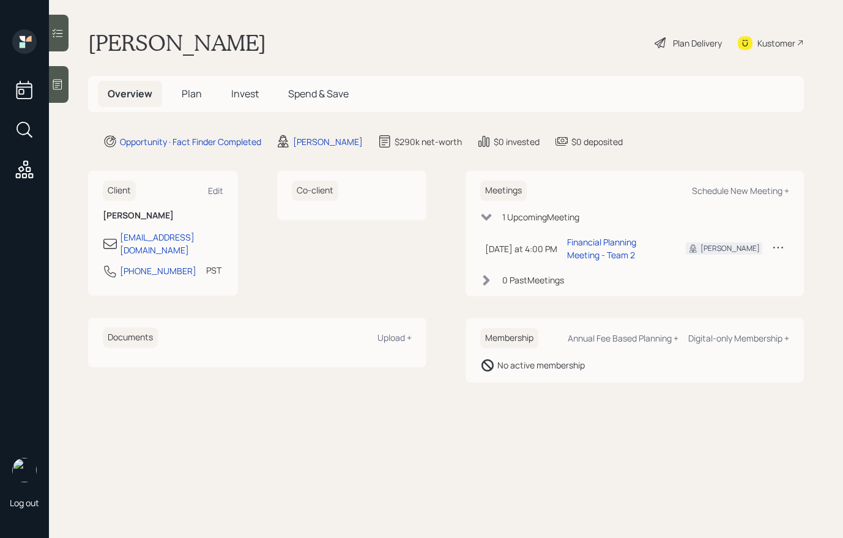
click at [56, 81] on icon at bounding box center [57, 84] width 12 height 12
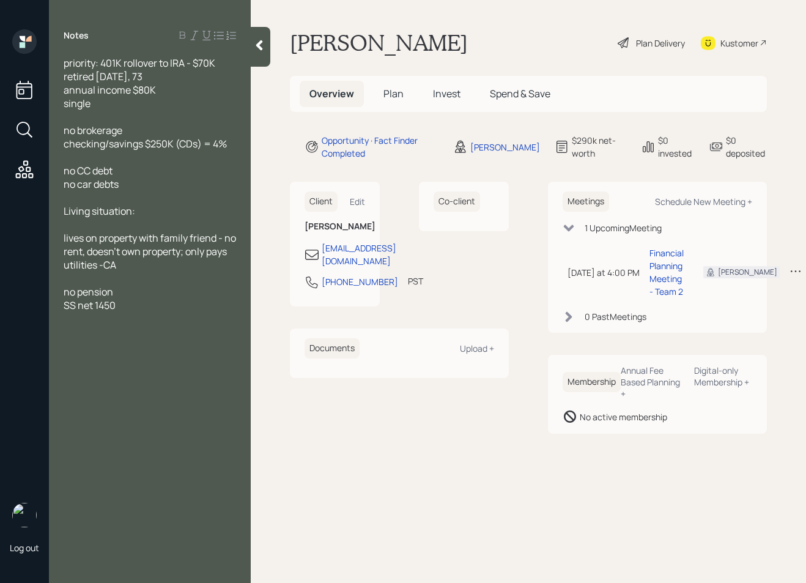
click at [545, 498] on main "Paul Elliott Plan Delivery Kustomer Overview Plan Invest Spend & Save Opportuni…" at bounding box center [529, 291] width 556 height 583
click at [497, 152] on div "[PERSON_NAME]" at bounding box center [505, 147] width 70 height 13
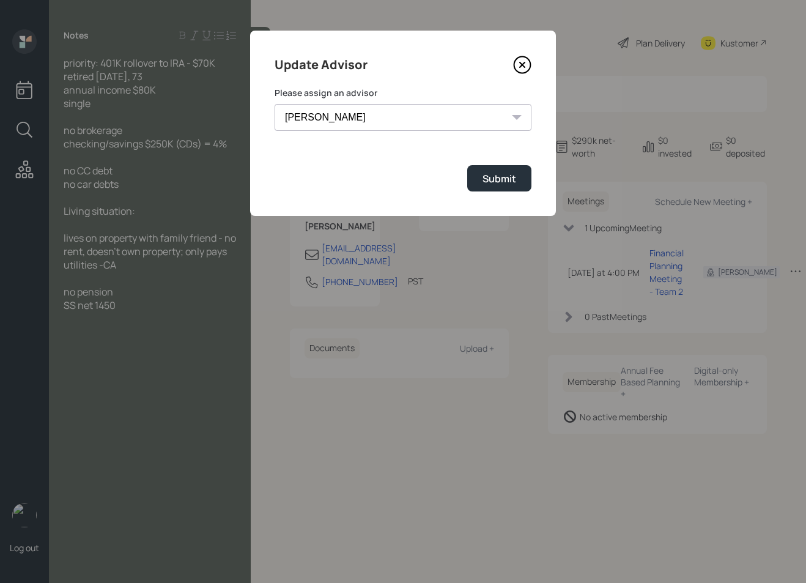
click at [489, 128] on select "Jonah Coleman Tyler End James DiStasi Treva Nostdahl Eric Schwartz Aleksandra S…" at bounding box center [403, 117] width 257 height 27
select select "d946c976-65aa-4529-ac9d-02c4f1114fc0"
click at [275, 104] on select "Jonah Coleman Tyler End James DiStasi Treva Nostdahl Eric Schwartz Aleksandra S…" at bounding box center [403, 117] width 257 height 27
click at [524, 174] on button "Submit" at bounding box center [499, 178] width 64 height 26
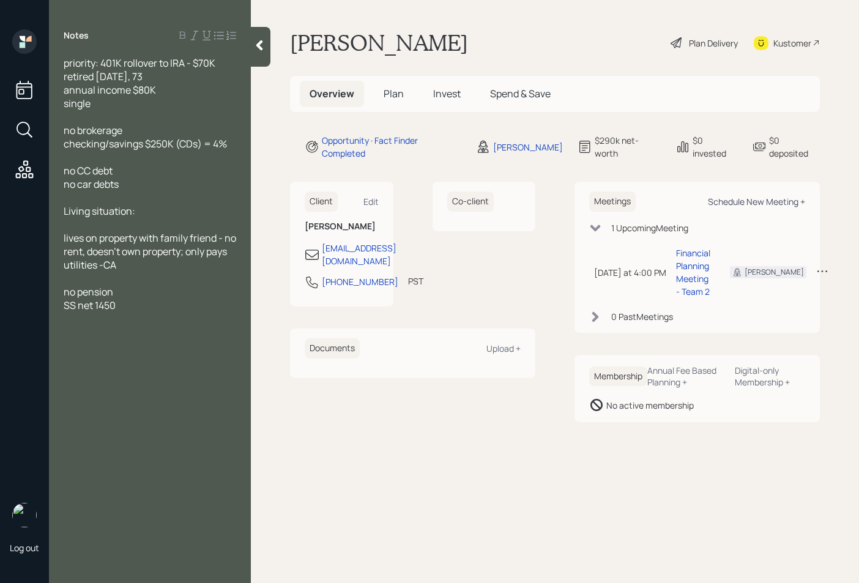
click at [740, 196] on div "Schedule New Meeting +" at bounding box center [756, 202] width 97 height 12
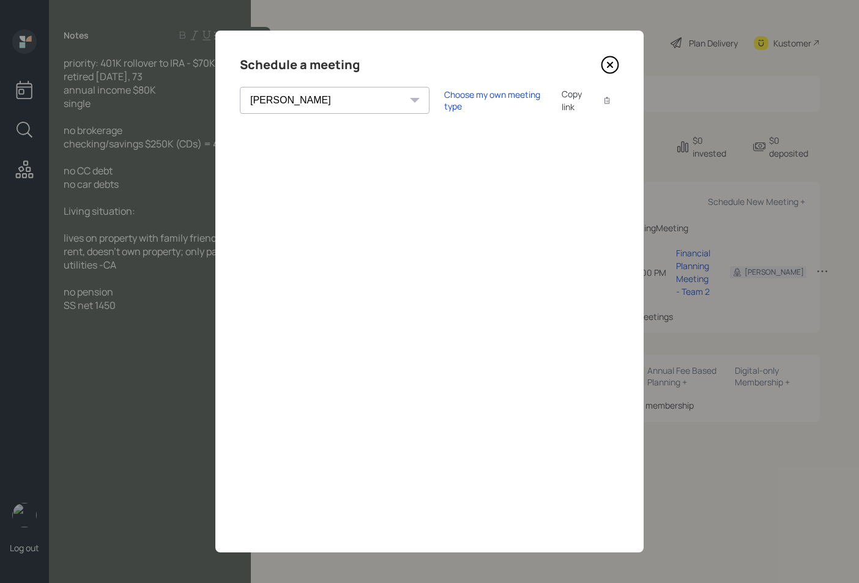
click at [322, 99] on select "Theresa Spinello Matthew Burke Xavier Ross Eitan Bar-David Ian Yamey Trevor Nel…" at bounding box center [335, 100] width 190 height 27
select select "b1d8ea90-abcc-42aa-86cc-4f33a132aacc"
click at [240, 87] on select "Theresa Spinello Matthew Burke Xavier Ross Eitan Bar-David Ian Yamey Trevor Nel…" at bounding box center [335, 100] width 190 height 27
click at [444, 104] on div "Choose my own meeting type" at bounding box center [495, 100] width 103 height 23
click at [612, 64] on icon at bounding box center [610, 65] width 18 height 18
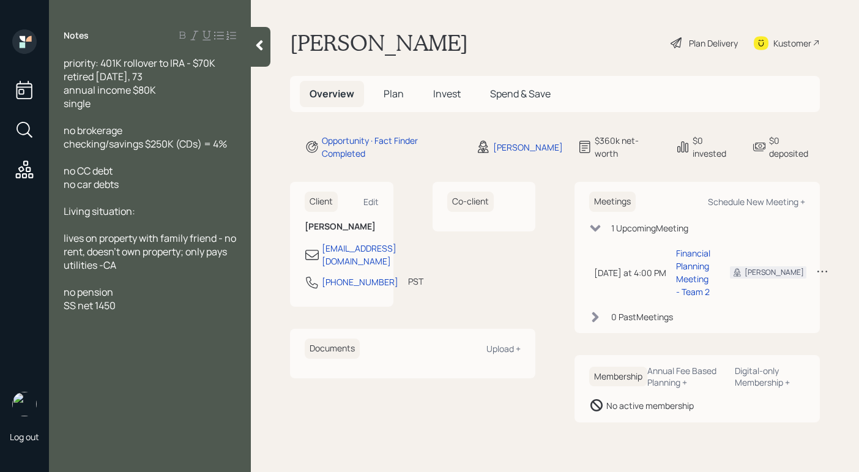
click at [396, 100] on span "Plan" at bounding box center [394, 93] width 20 height 13
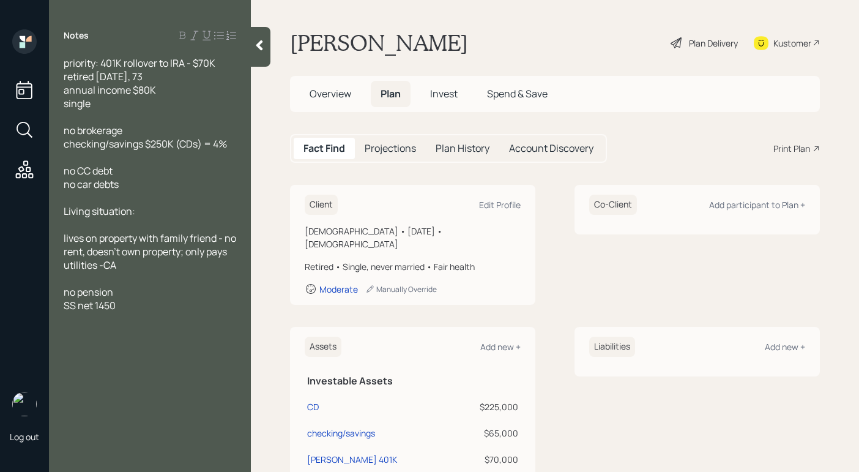
click at [261, 45] on icon at bounding box center [259, 45] width 12 height 12
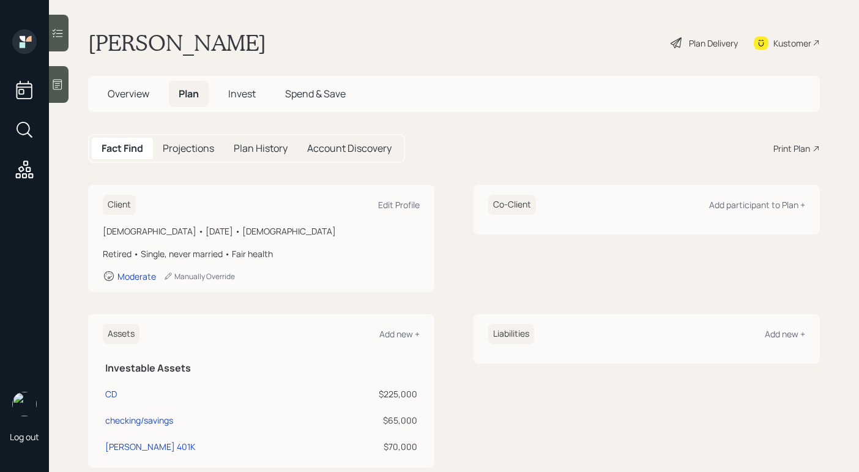
click at [773, 147] on div "Print Plan" at bounding box center [791, 148] width 37 height 13
click at [133, 89] on span "Overview" at bounding box center [129, 93] width 42 height 13
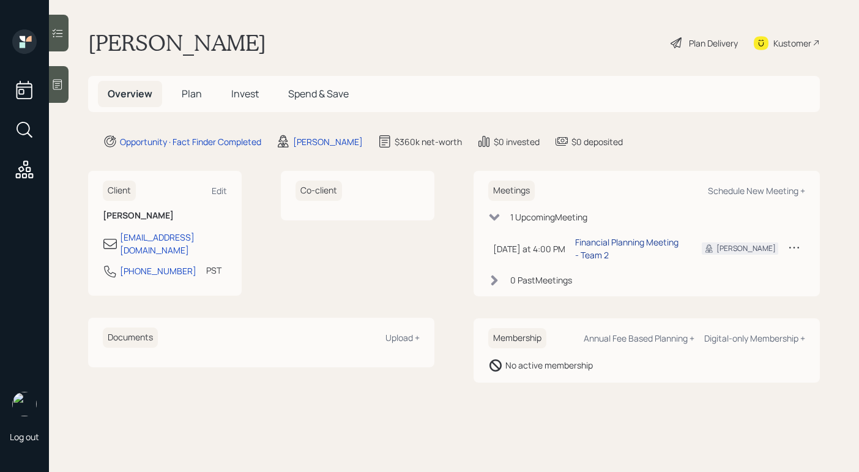
click at [651, 247] on div "Financial Planning Meeting - Team 2" at bounding box center [628, 249] width 107 height 26
click at [497, 214] on icon at bounding box center [494, 217] width 10 height 7
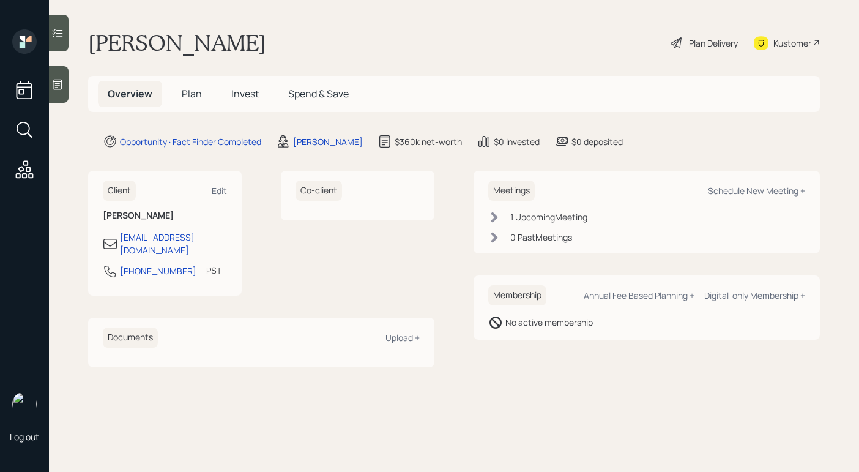
click at [504, 221] on div "1 Upcoming Meeting" at bounding box center [646, 216] width 317 height 13
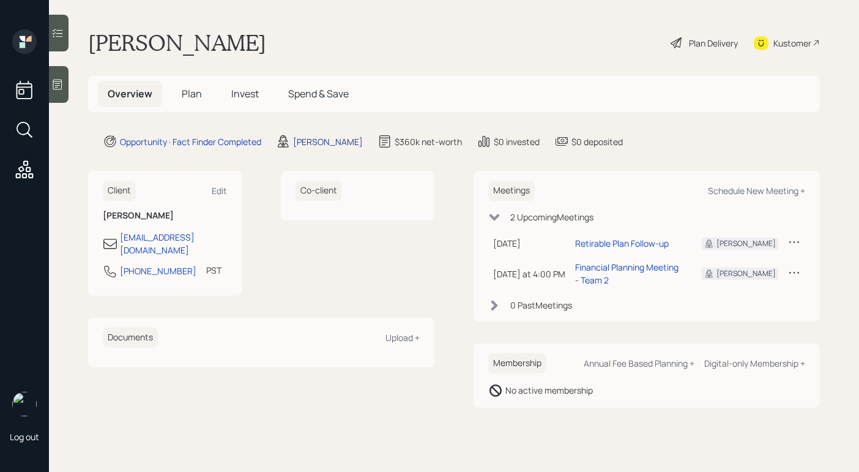
click at [319, 141] on div "[PERSON_NAME]" at bounding box center [328, 141] width 70 height 13
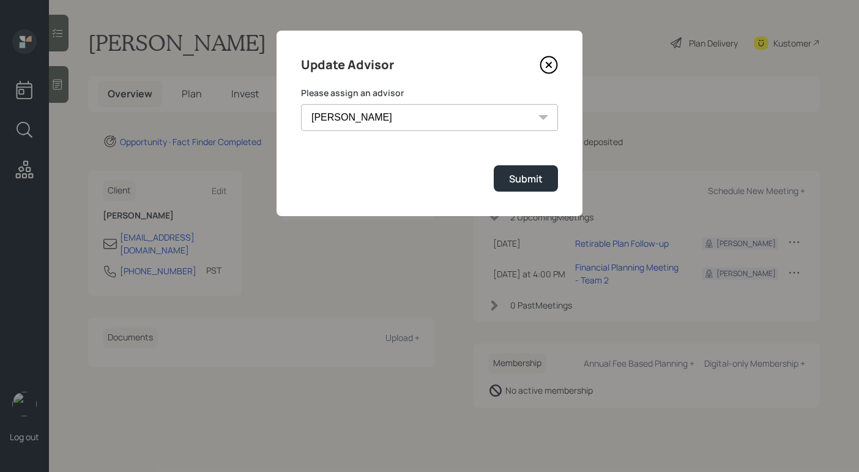
click at [415, 127] on select "Jonah Coleman Tyler End James DiStasi Treva Nostdahl Eric Schwartz Aleksandra S…" at bounding box center [429, 117] width 257 height 27
select select "b1d8ea90-abcc-42aa-86cc-4f33a132aacc"
click at [301, 104] on select "Jonah Coleman Tyler End James DiStasi Treva Nostdahl Eric Schwartz Aleksandra S…" at bounding box center [429, 117] width 257 height 27
click at [522, 182] on div "Submit" at bounding box center [526, 178] width 34 height 13
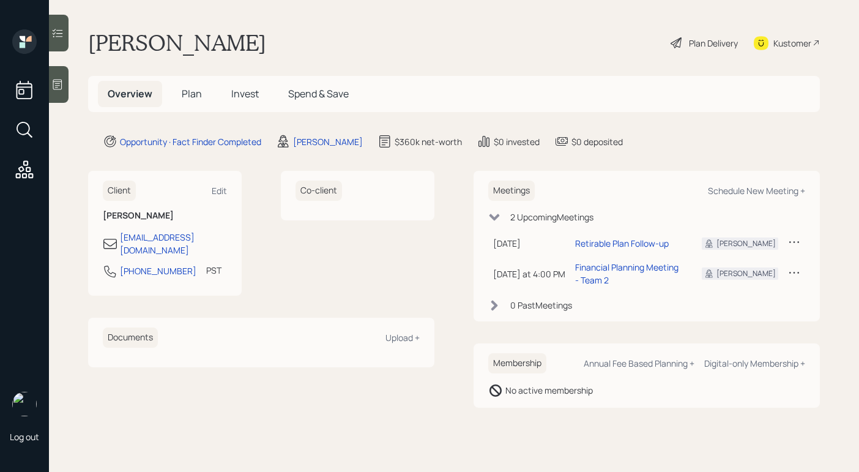
click at [187, 95] on span "Plan" at bounding box center [192, 93] width 20 height 13
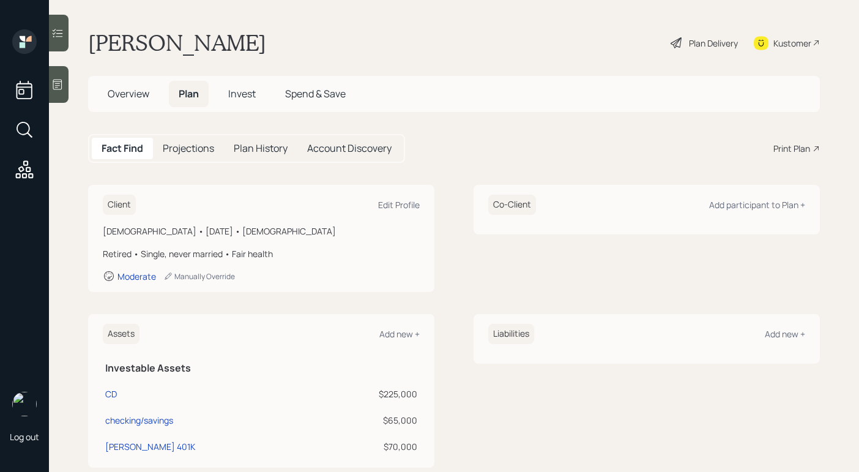
click at [783, 153] on div "Print Plan" at bounding box center [791, 148] width 37 height 13
